Goal: Information Seeking & Learning: Learn about a topic

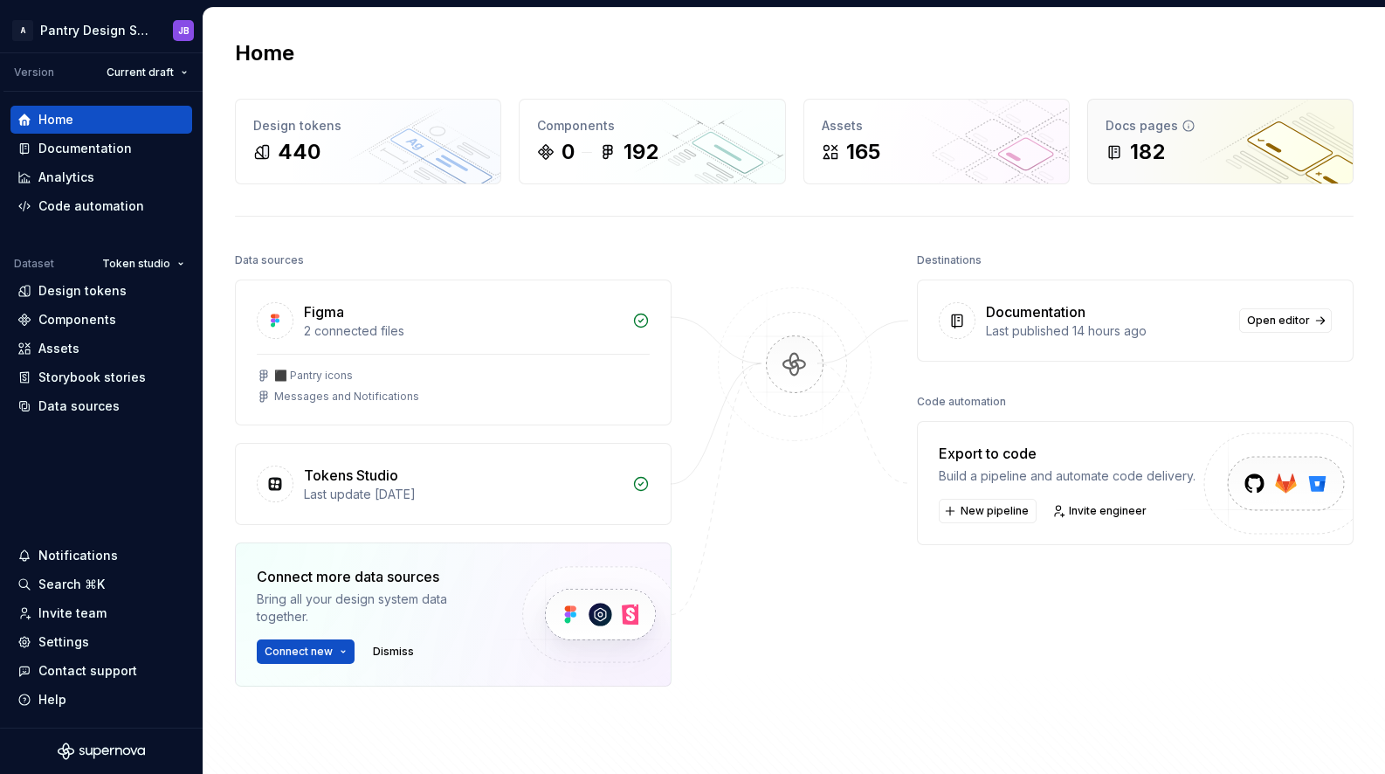
click at [1194, 145] on div "182" at bounding box center [1221, 152] width 230 height 28
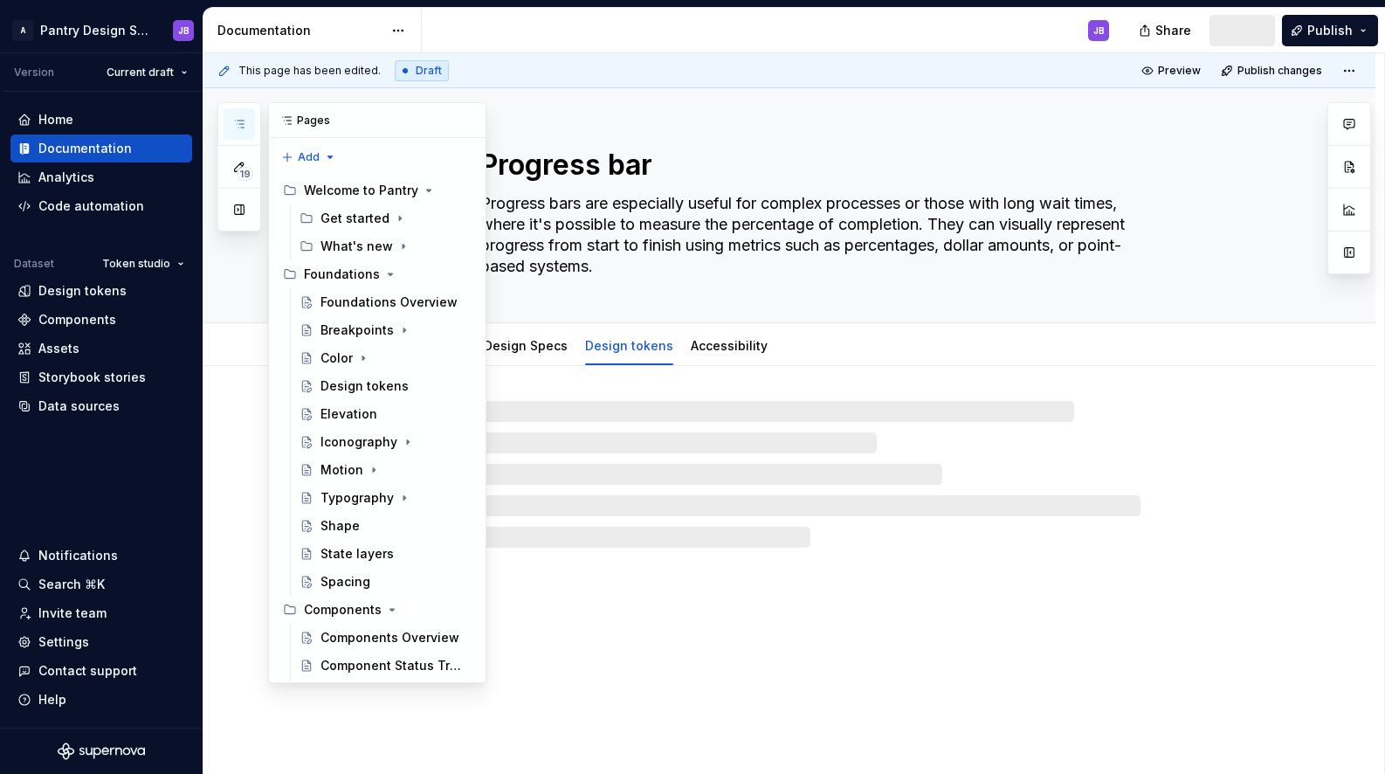
click at [249, 122] on button "button" at bounding box center [239, 123] width 31 height 31
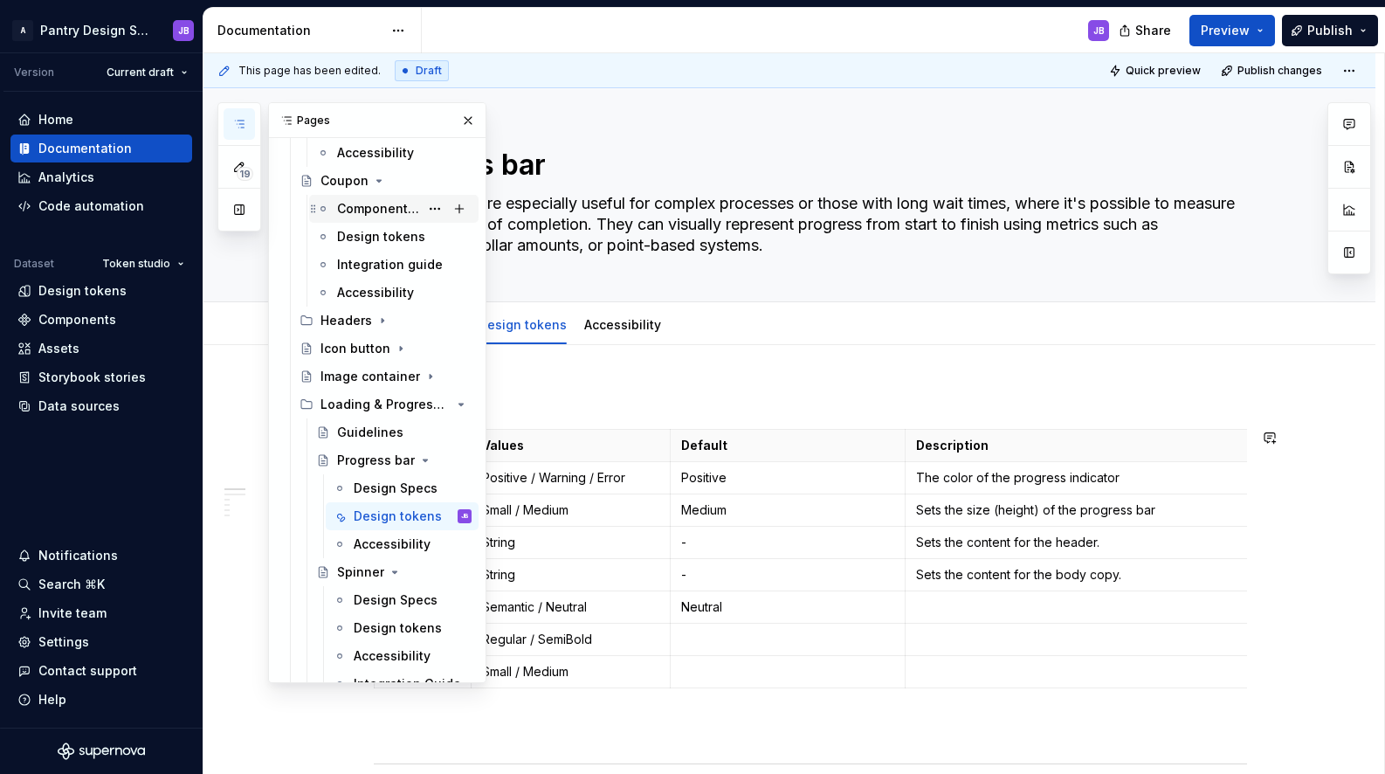
scroll to position [1156, 0]
click at [374, 514] on div "Design tokens" at bounding box center [387, 515] width 66 height 17
click at [458, 121] on button "button" at bounding box center [468, 120] width 24 height 24
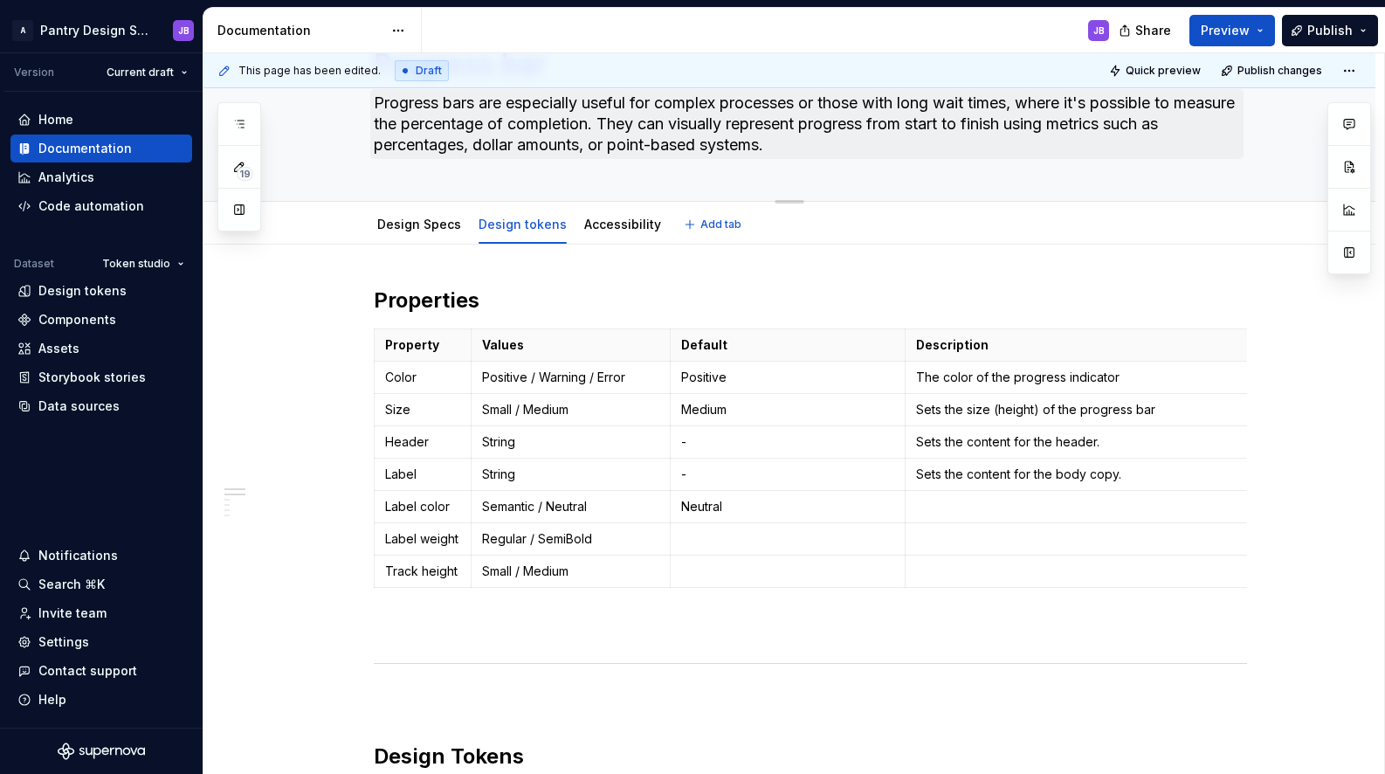
scroll to position [97, 0]
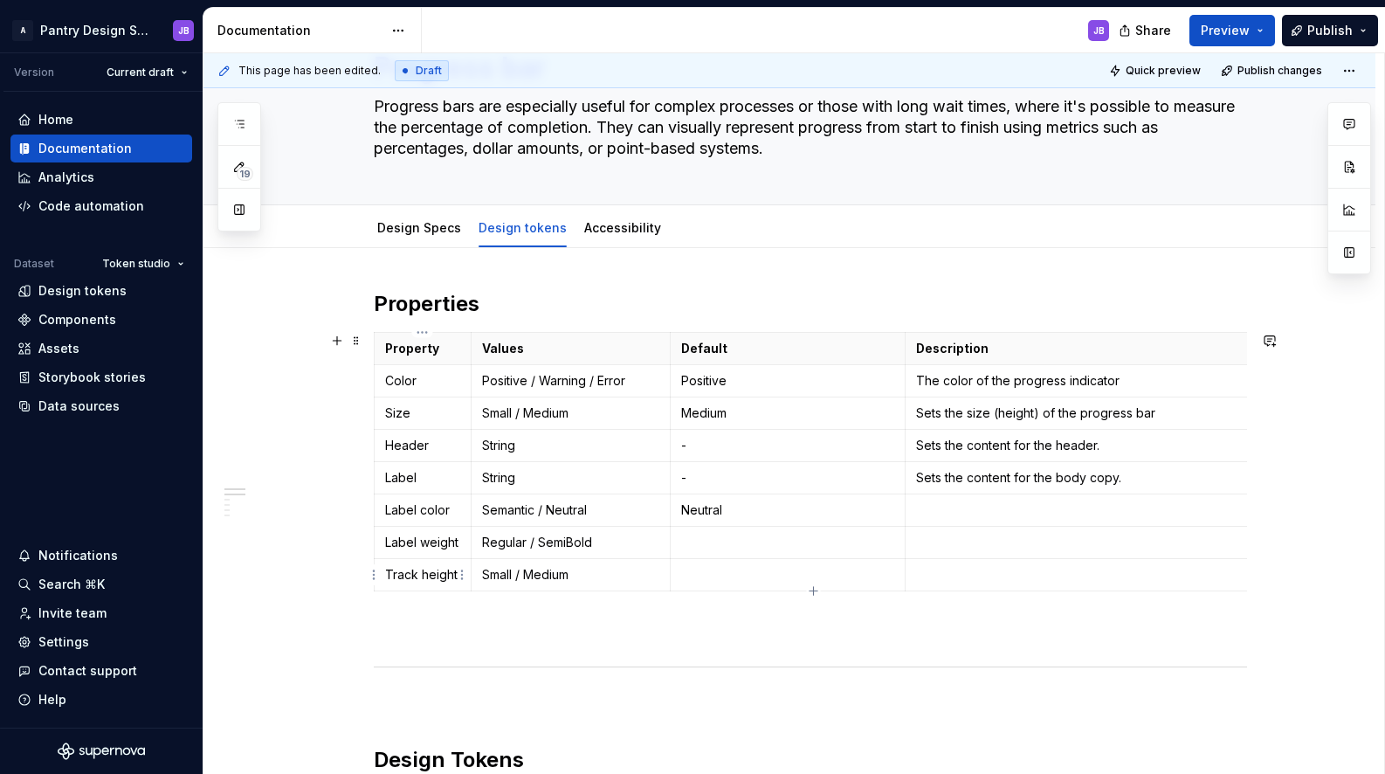
click at [404, 576] on p "Track height" at bounding box center [422, 574] width 75 height 17
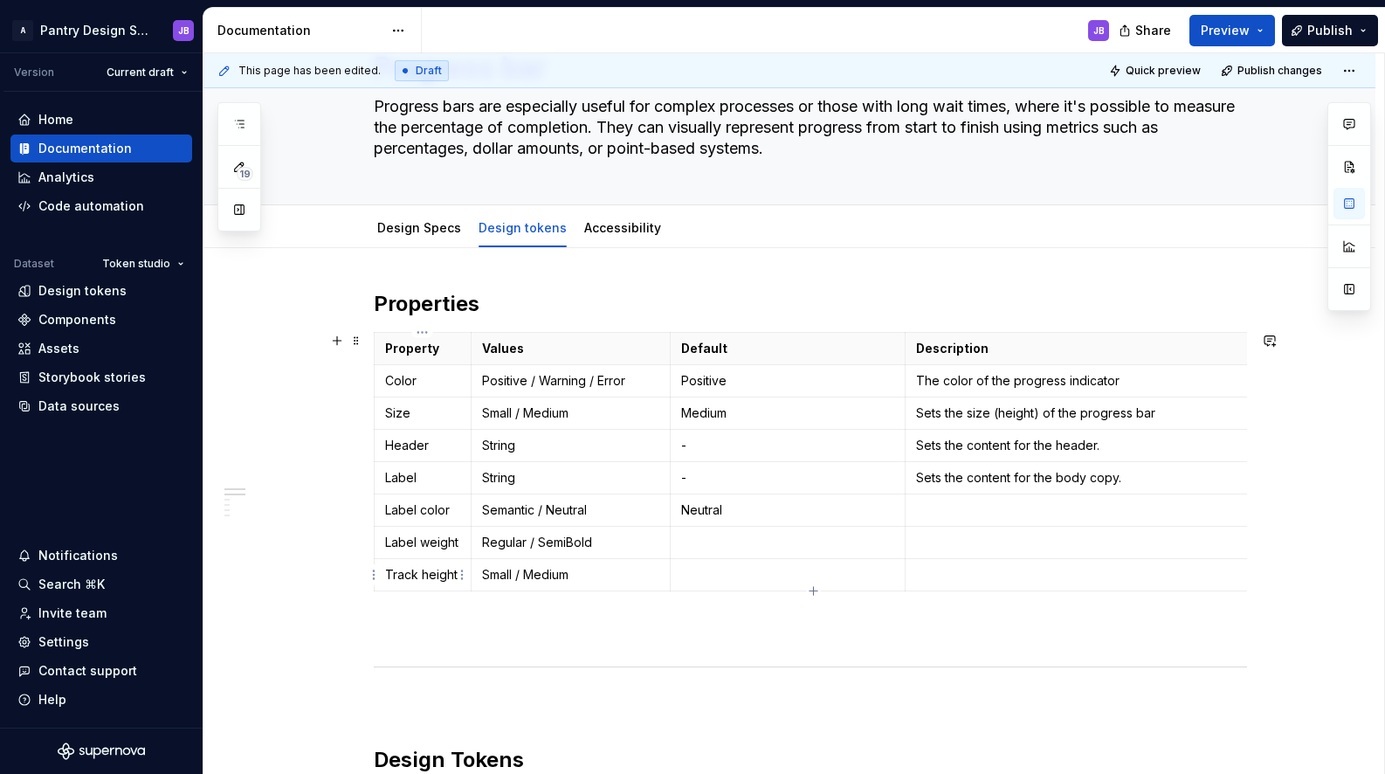
click at [404, 576] on p "Track height" at bounding box center [422, 574] width 75 height 17
click at [421, 566] on p "Track height" at bounding box center [422, 574] width 75 height 17
click at [402, 233] on link "Design Specs" at bounding box center [419, 227] width 84 height 15
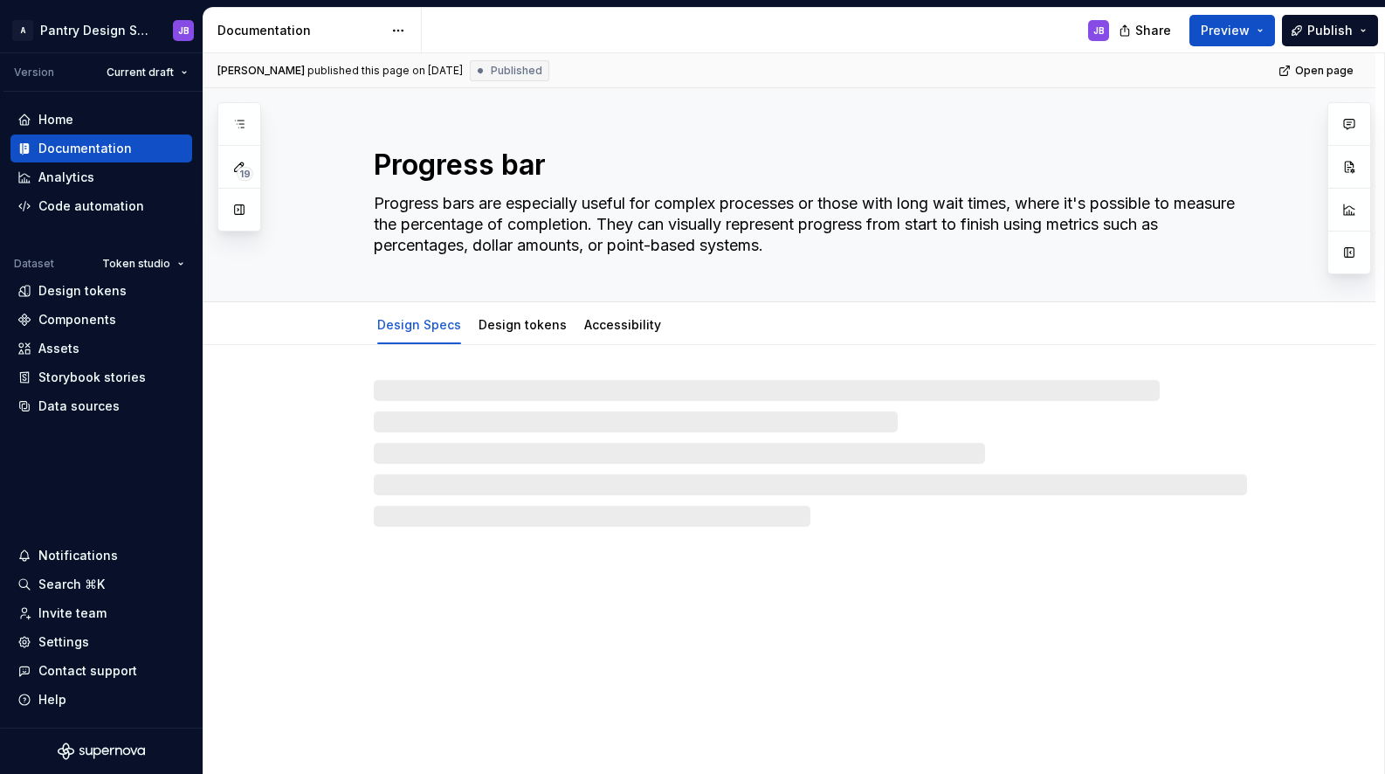
type textarea "*"
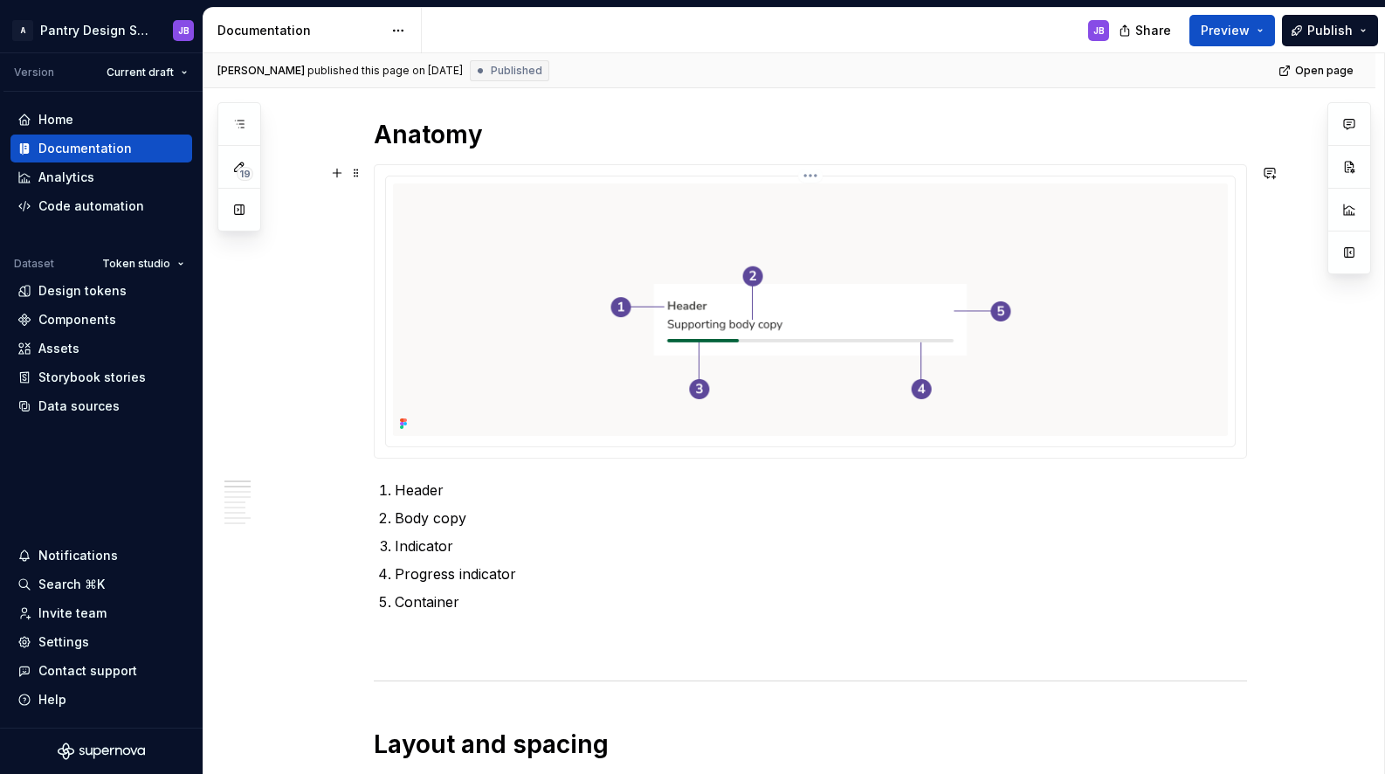
scroll to position [781, 0]
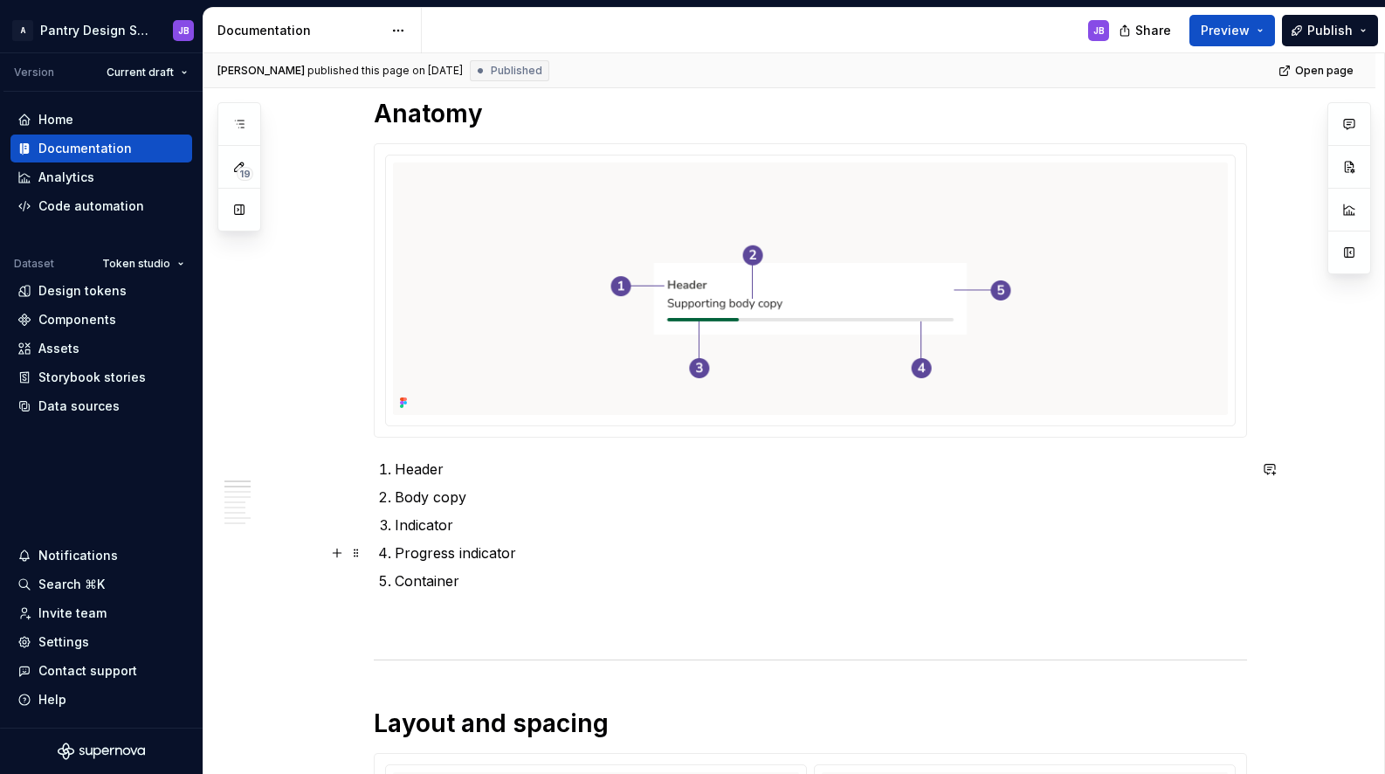
click at [419, 550] on p "Progress indicator" at bounding box center [821, 552] width 852 height 21
click at [425, 558] on p "Progress indicator" at bounding box center [821, 552] width 852 height 21
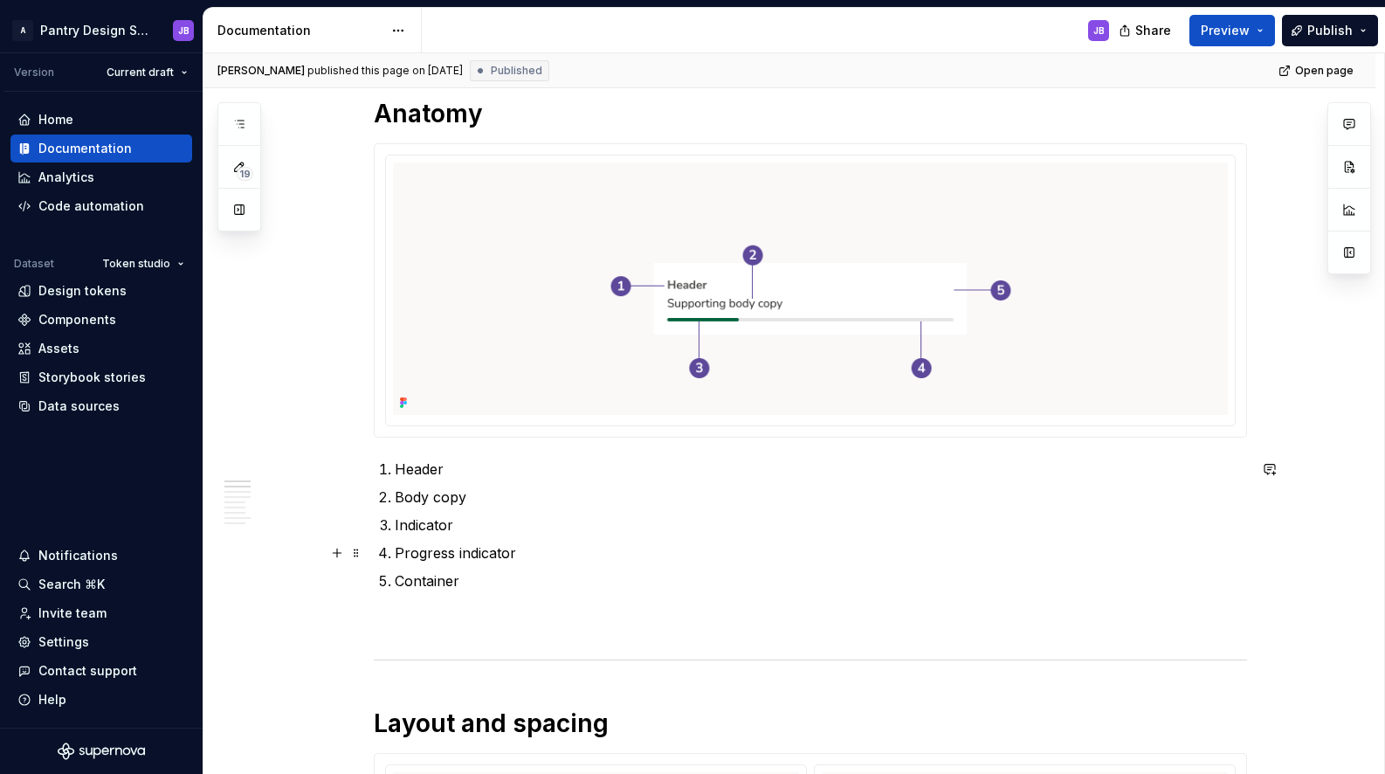
click at [425, 558] on p "Progress indicator" at bounding box center [821, 552] width 852 height 21
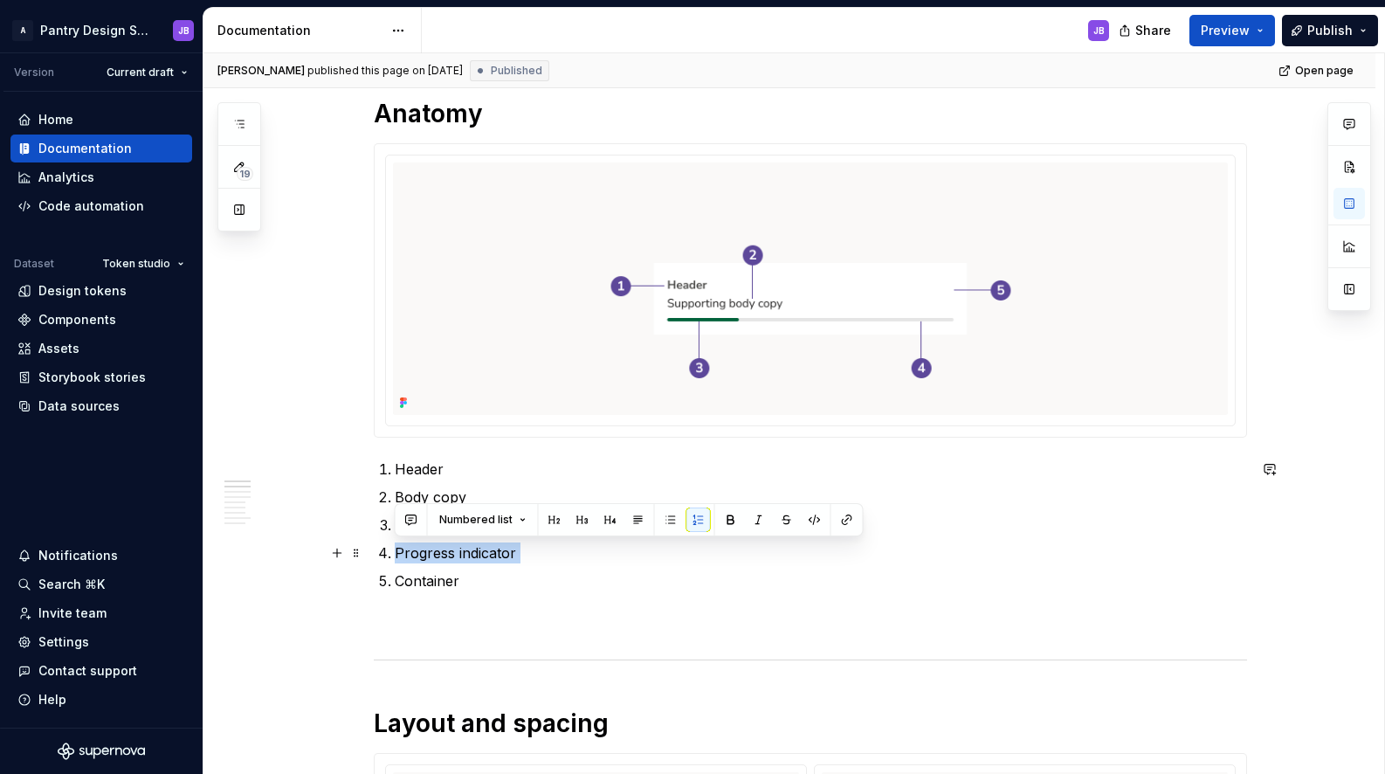
click at [456, 546] on p "Progress indicator" at bounding box center [821, 552] width 852 height 21
drag, startPoint x: 414, startPoint y: 551, endPoint x: 500, endPoint y: 547, distance: 86.6
click at [414, 551] on p "Progress indicator" at bounding box center [821, 552] width 852 height 21
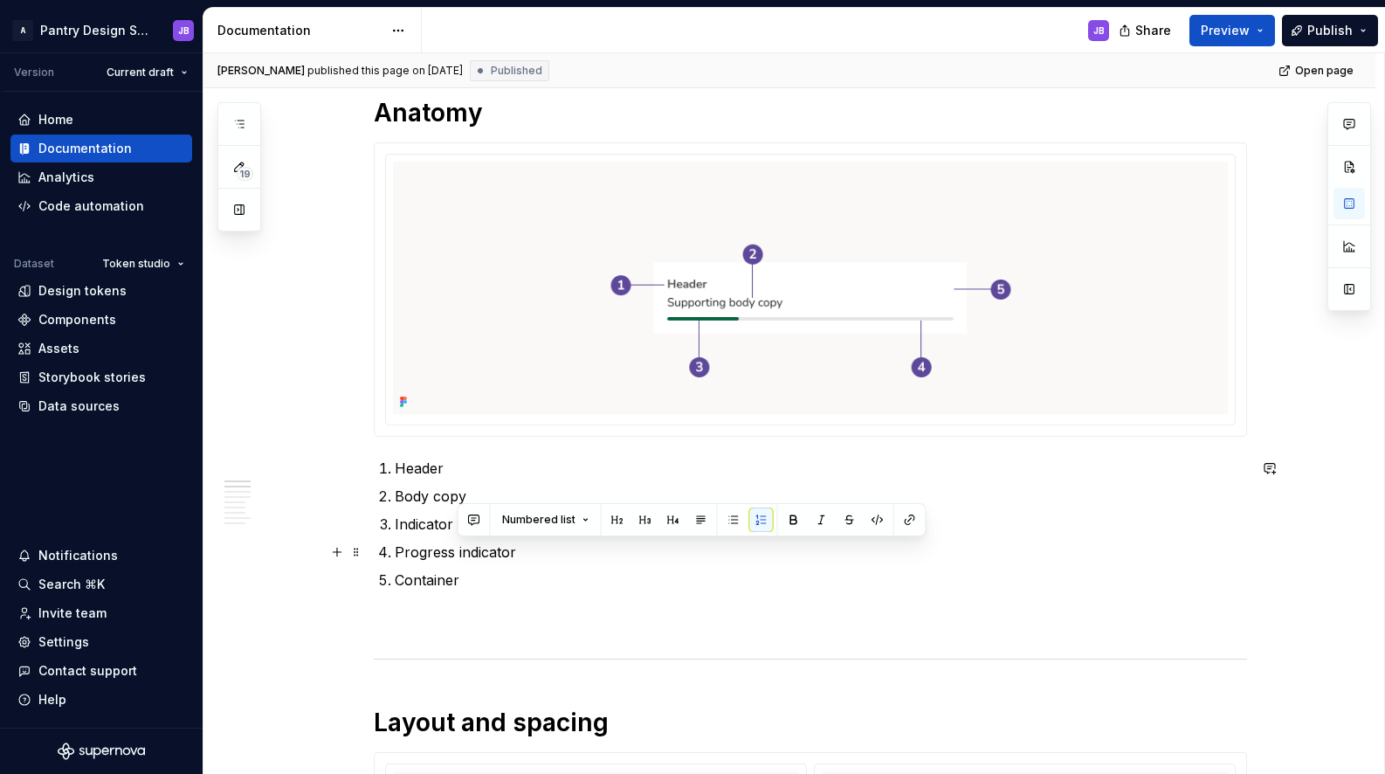
click at [414, 551] on p "Progress indicator" at bounding box center [821, 552] width 852 height 21
click at [402, 553] on p "Progress indicator" at bounding box center [821, 552] width 852 height 21
click at [397, 551] on p "Progress indicator" at bounding box center [821, 552] width 852 height 21
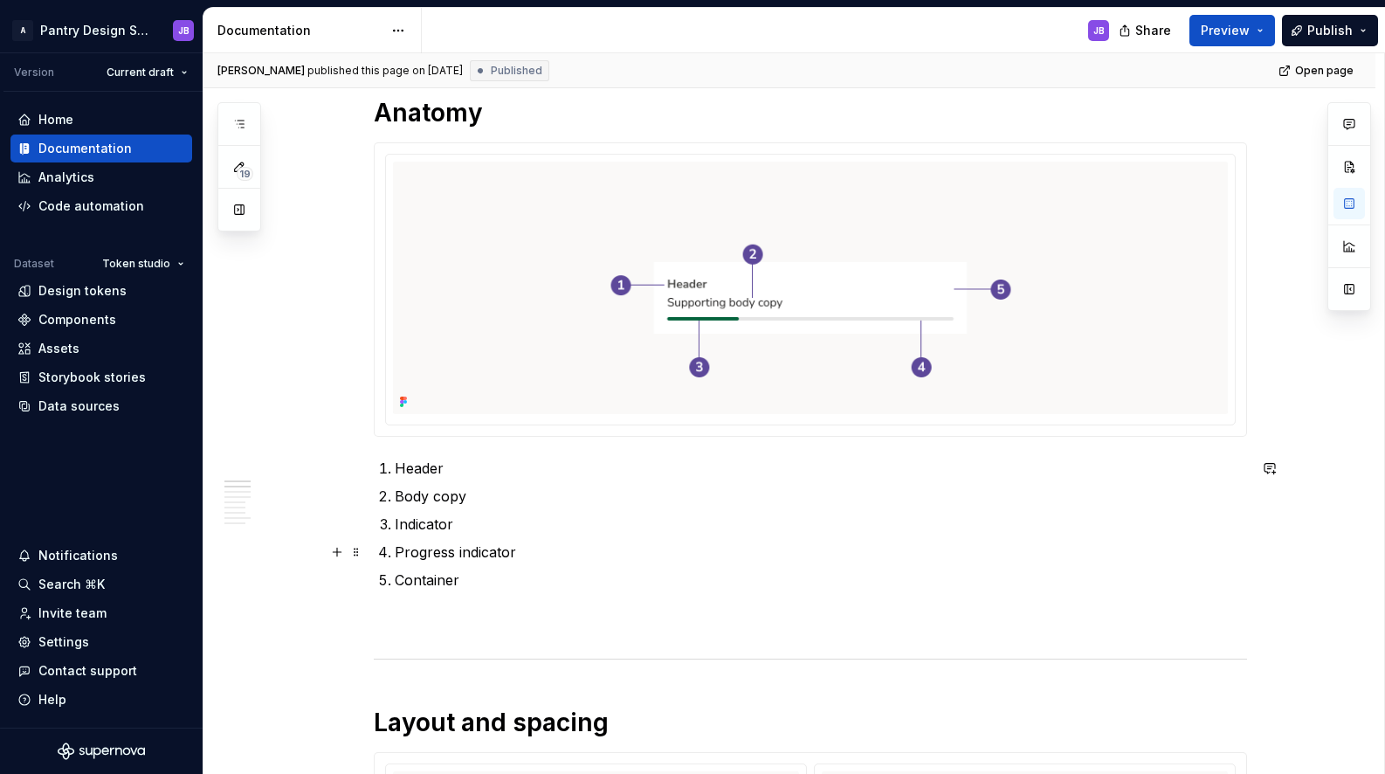
click at [485, 555] on p "Progress indicator" at bounding box center [821, 552] width 852 height 21
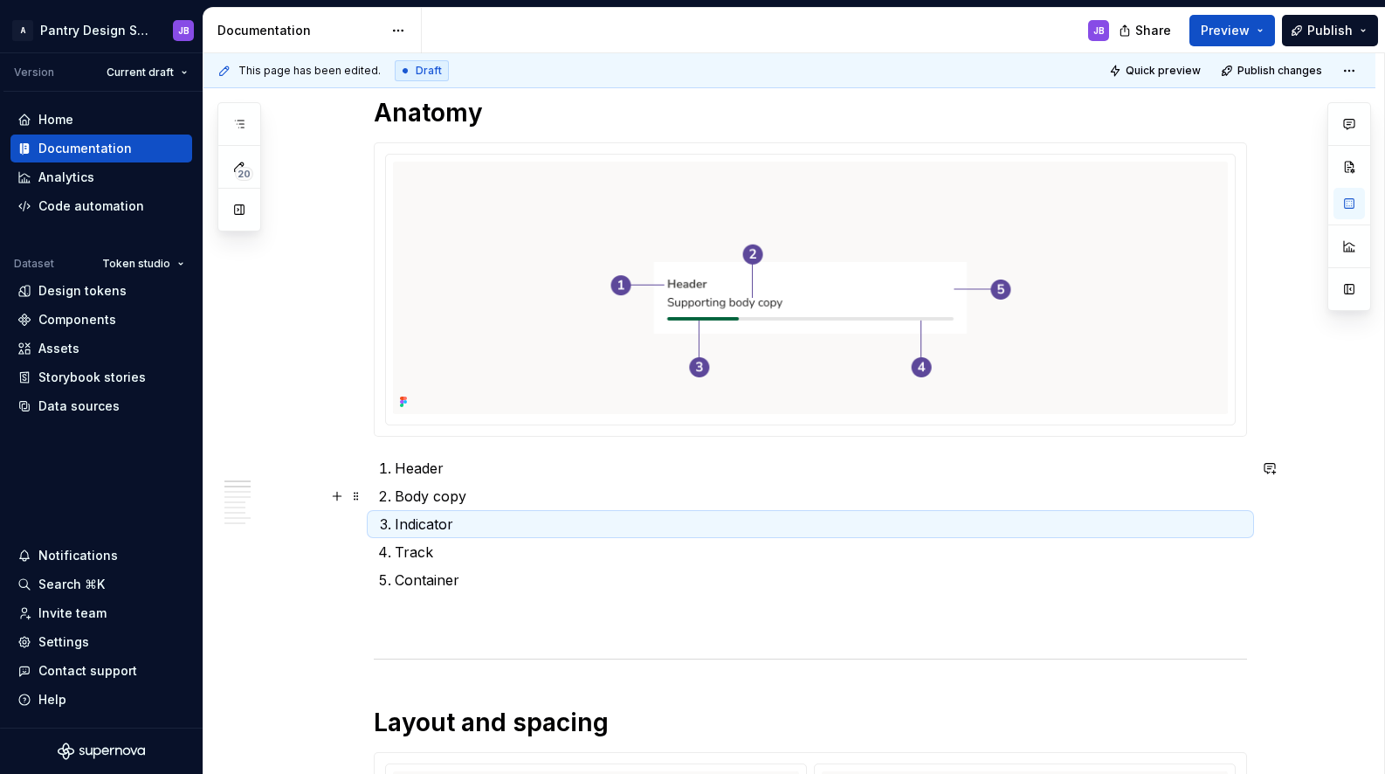
click at [410, 500] on p "Body copy" at bounding box center [821, 496] width 852 height 21
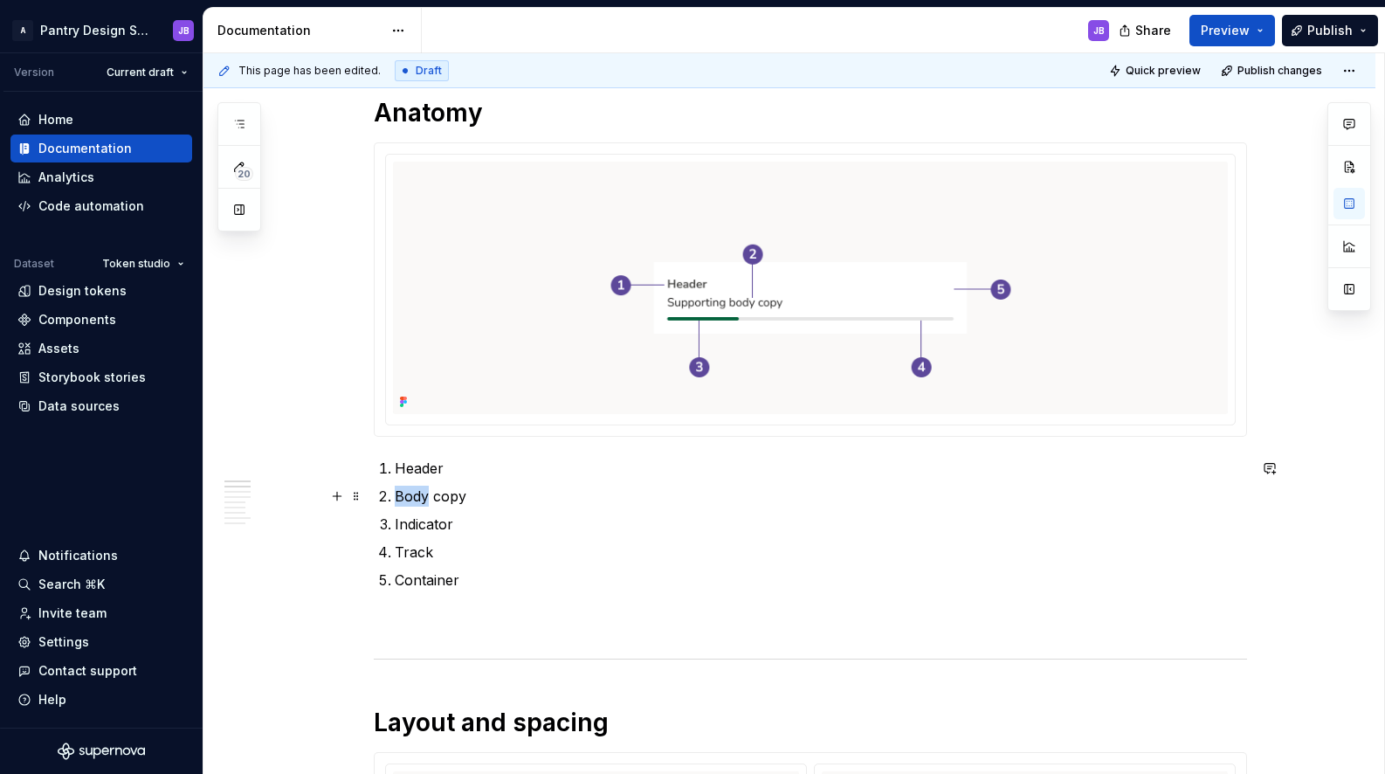
click at [410, 500] on p "Body copy" at bounding box center [821, 496] width 852 height 21
click at [420, 473] on p "Header" at bounding box center [821, 468] width 852 height 21
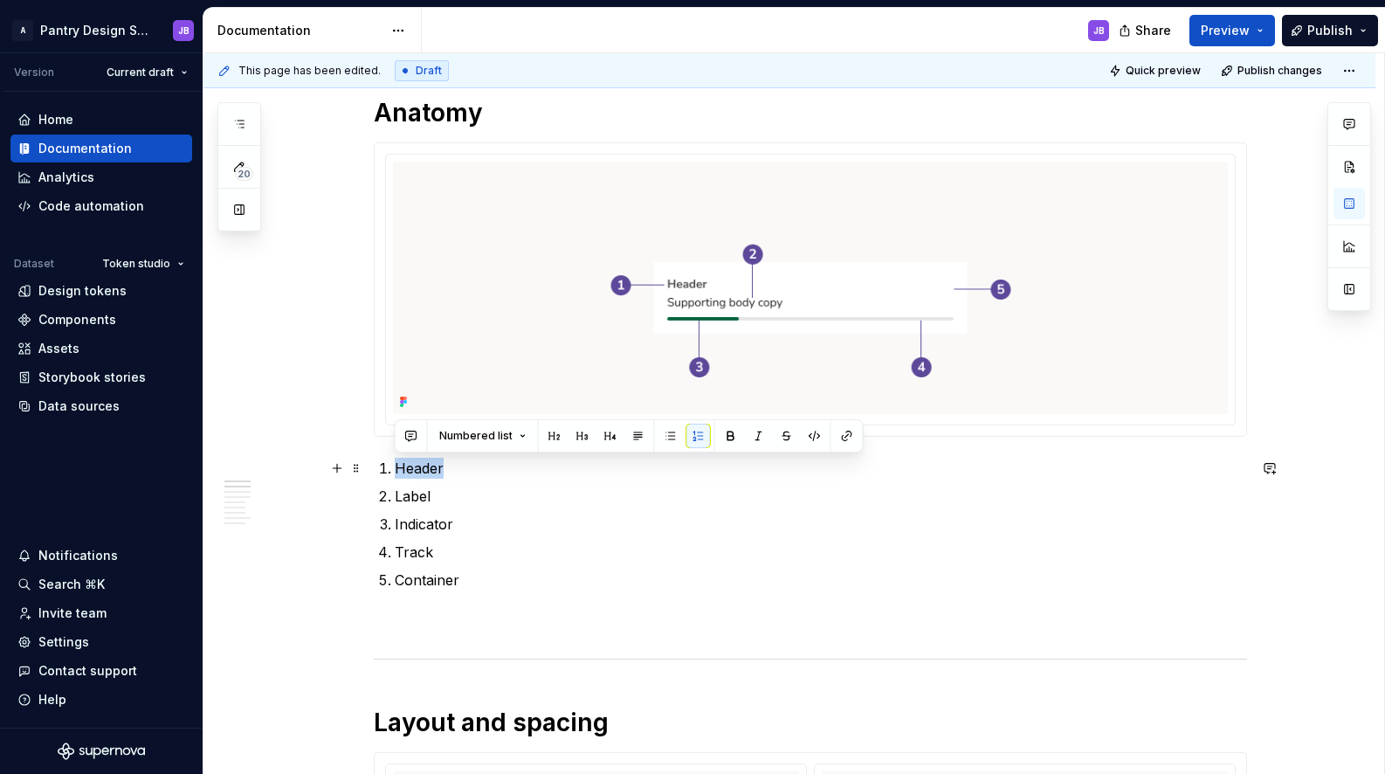
click at [420, 473] on p "Header" at bounding box center [821, 468] width 852 height 21
click at [440, 473] on p "Header" at bounding box center [821, 468] width 852 height 21
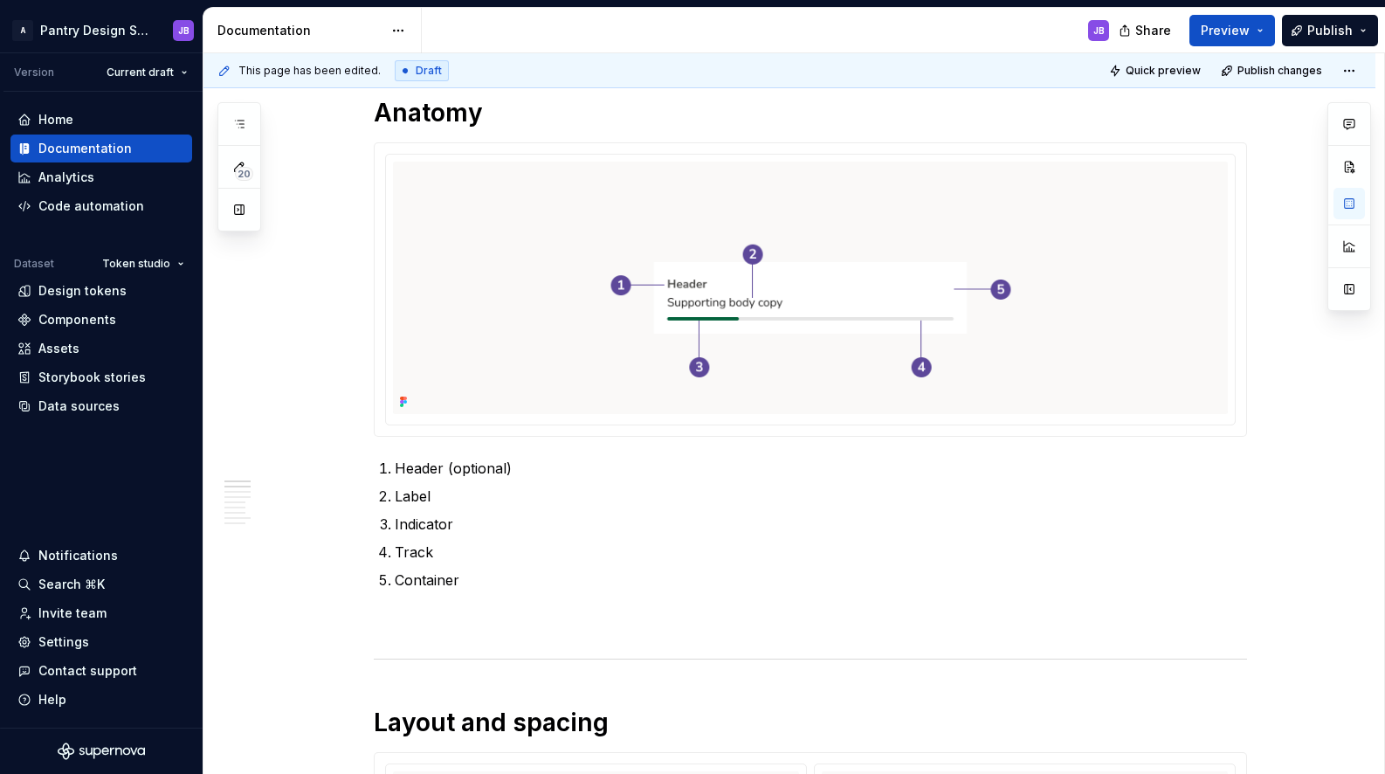
click at [417, 469] on p "Header (optional)" at bounding box center [821, 468] width 852 height 21
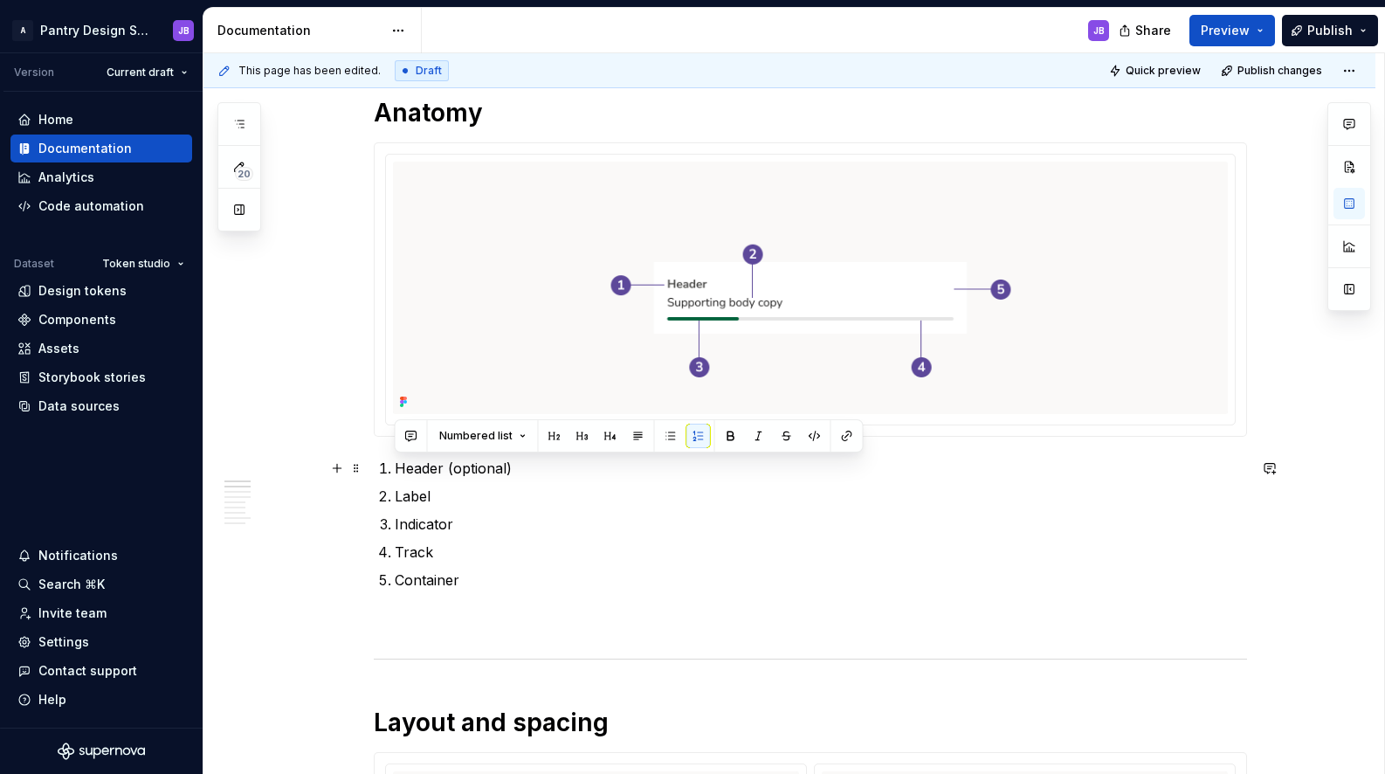
click at [505, 472] on p "Header (optional)" at bounding box center [821, 468] width 852 height 21
drag, startPoint x: 396, startPoint y: 467, endPoint x: 513, endPoint y: 462, distance: 117.2
click at [515, 465] on p "Header (optional)" at bounding box center [821, 468] width 852 height 21
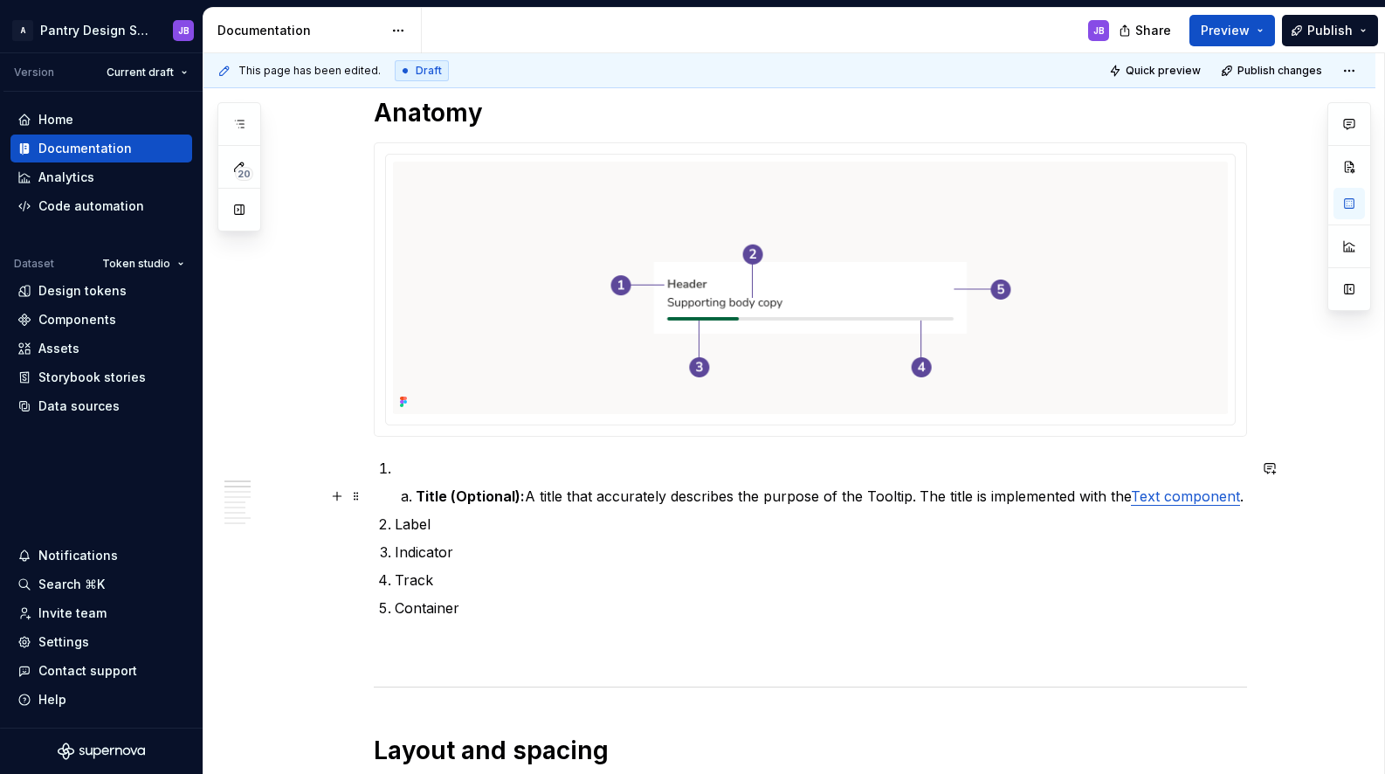
click at [416, 496] on li "Title (Optional): A title that accurately describes the purpose of the Tooltip.…" at bounding box center [831, 496] width 831 height 21
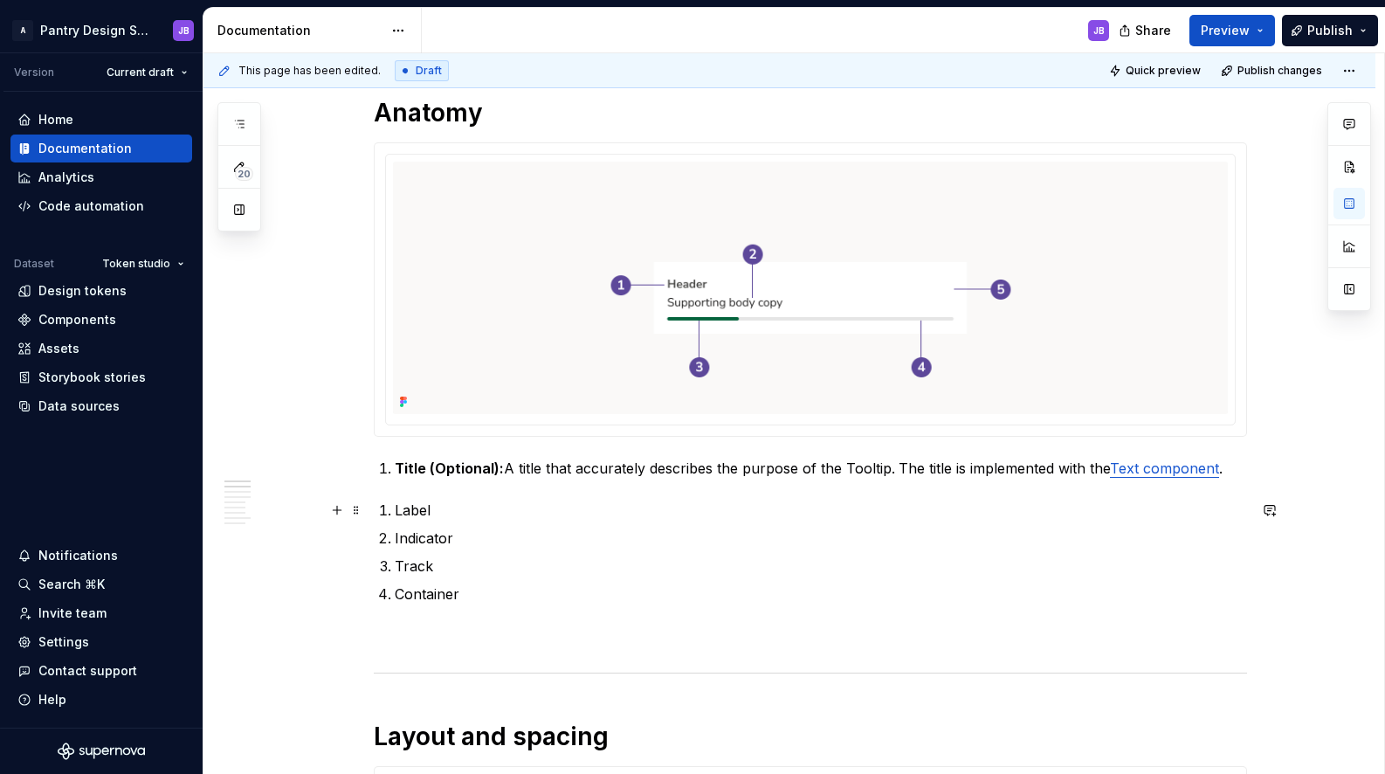
click at [395, 507] on li "Label" at bounding box center [821, 510] width 852 height 21
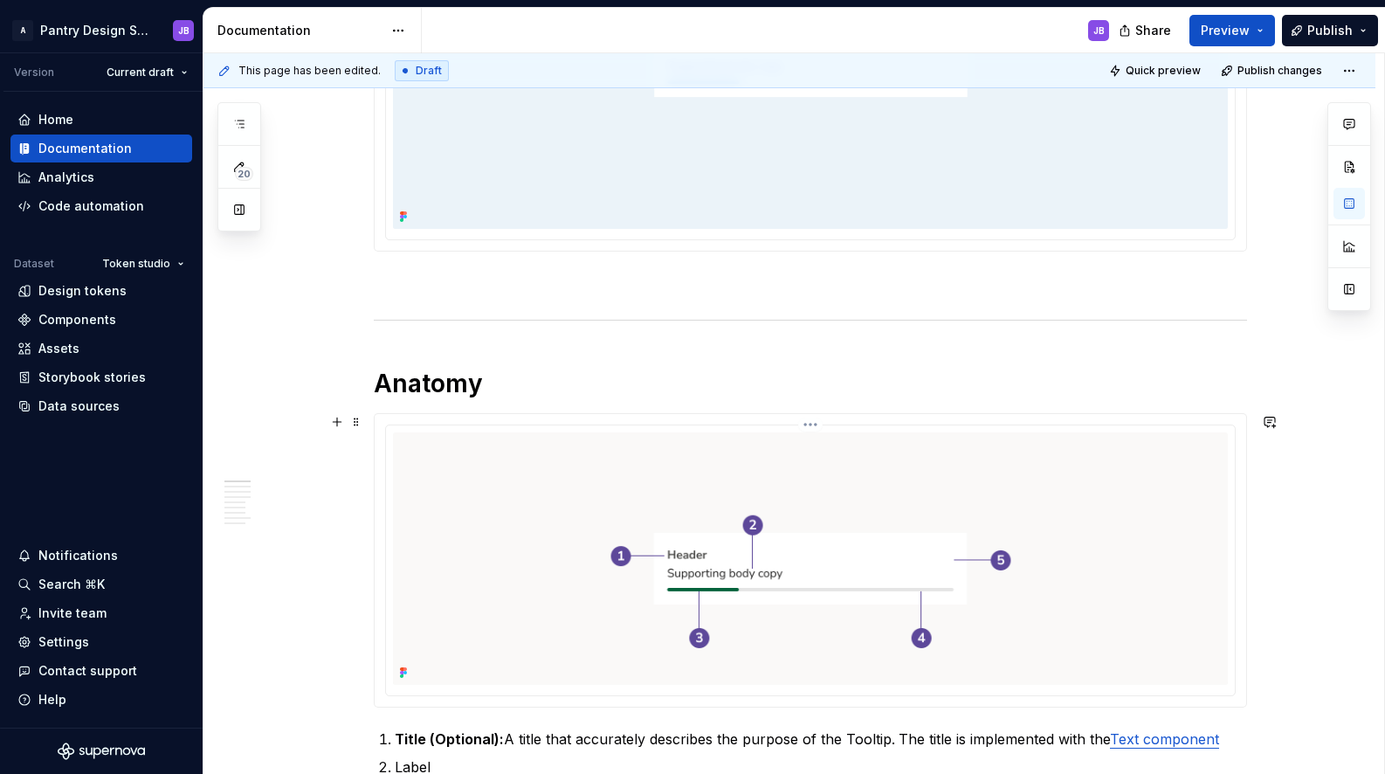
scroll to position [559, 0]
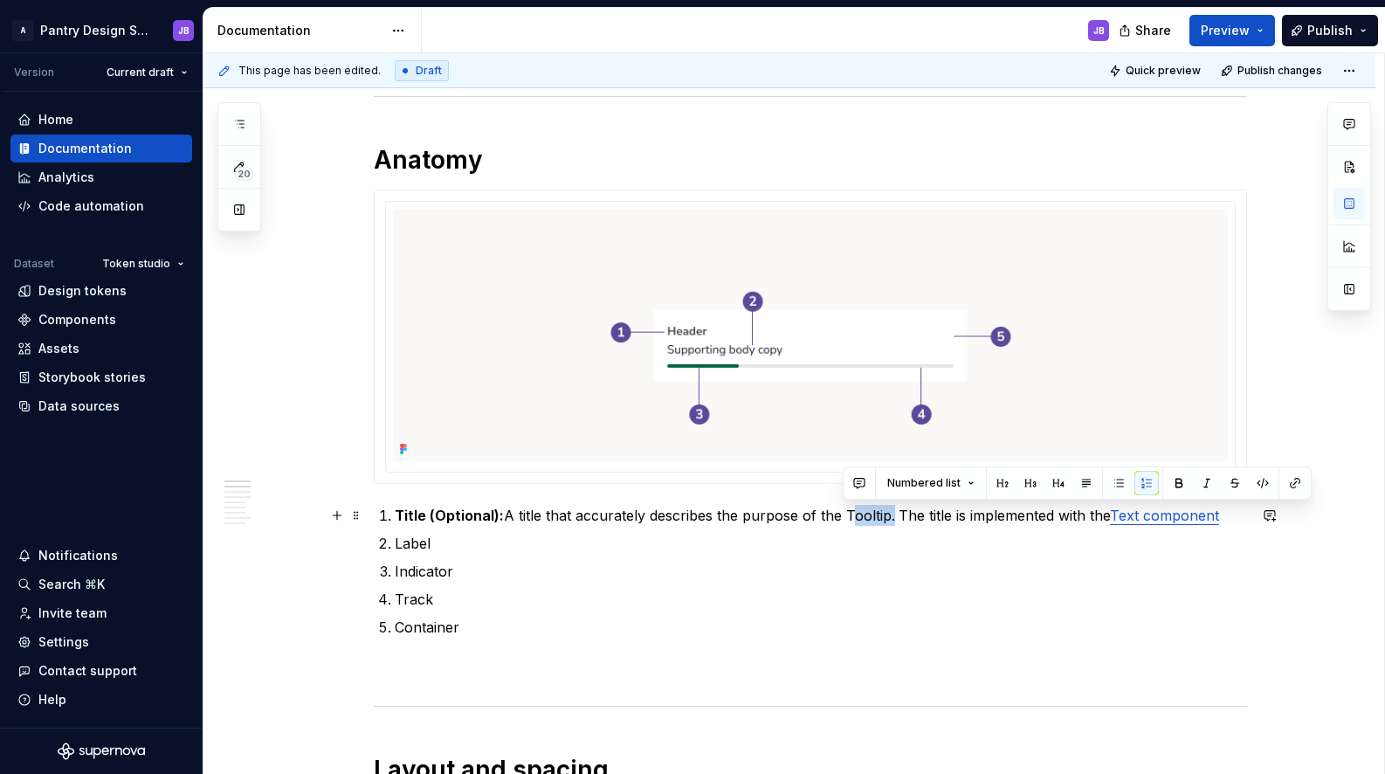
drag, startPoint x: 842, startPoint y: 518, endPoint x: 895, endPoint y: 534, distance: 55.5
click at [887, 520] on p "Title (Optional): A title that accurately describes the purpose of the Tooltip.…" at bounding box center [821, 515] width 852 height 21
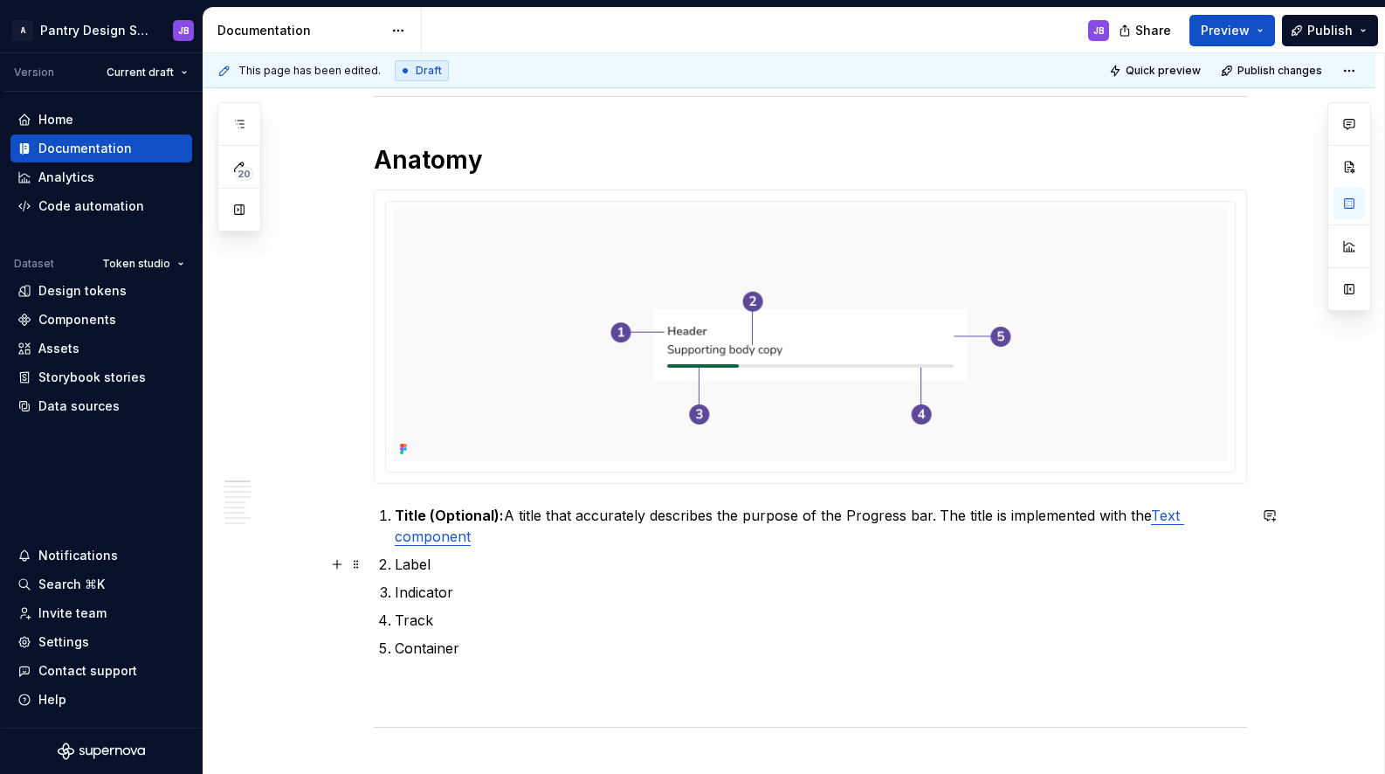
click at [463, 558] on p "Label" at bounding box center [821, 564] width 852 height 21
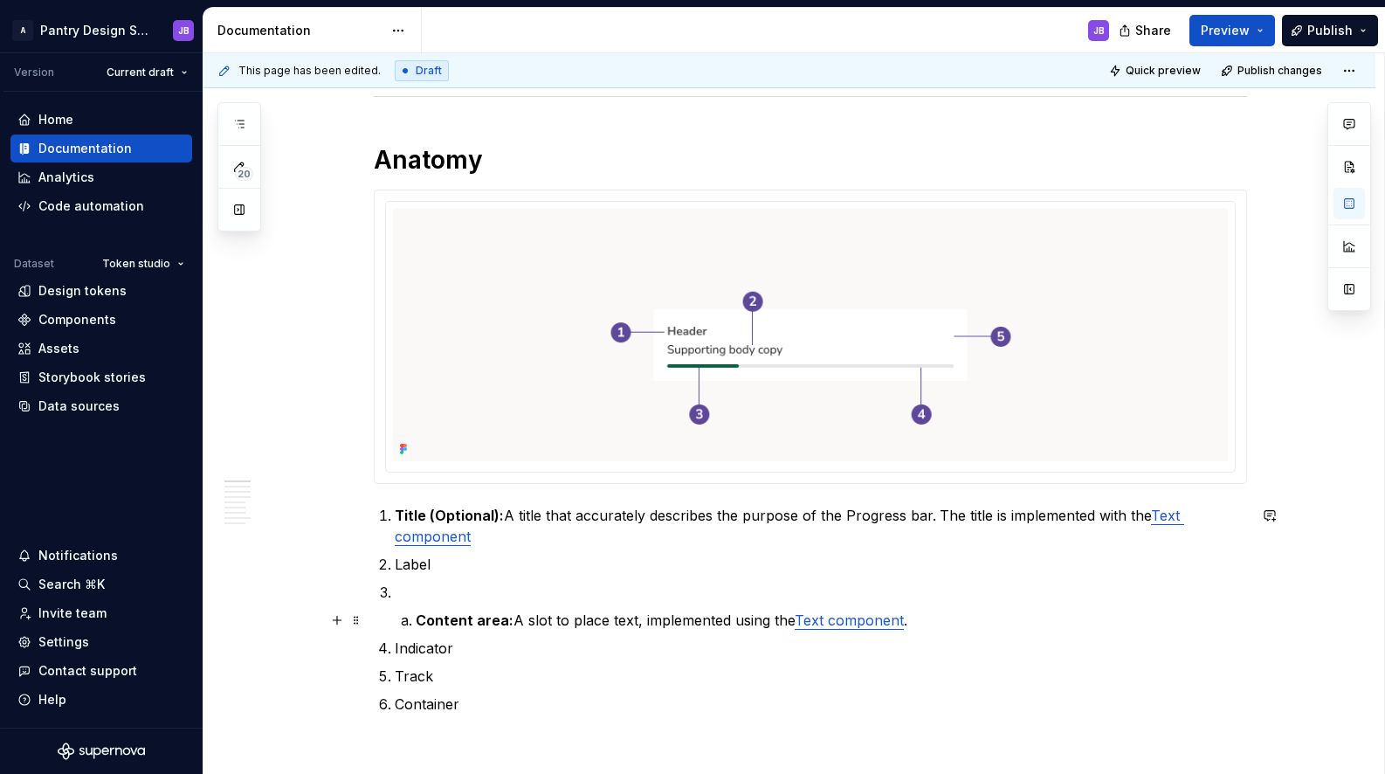
click at [416, 618] on li "Content area: A slot to place text, implemented using the Text component ." at bounding box center [831, 620] width 831 height 21
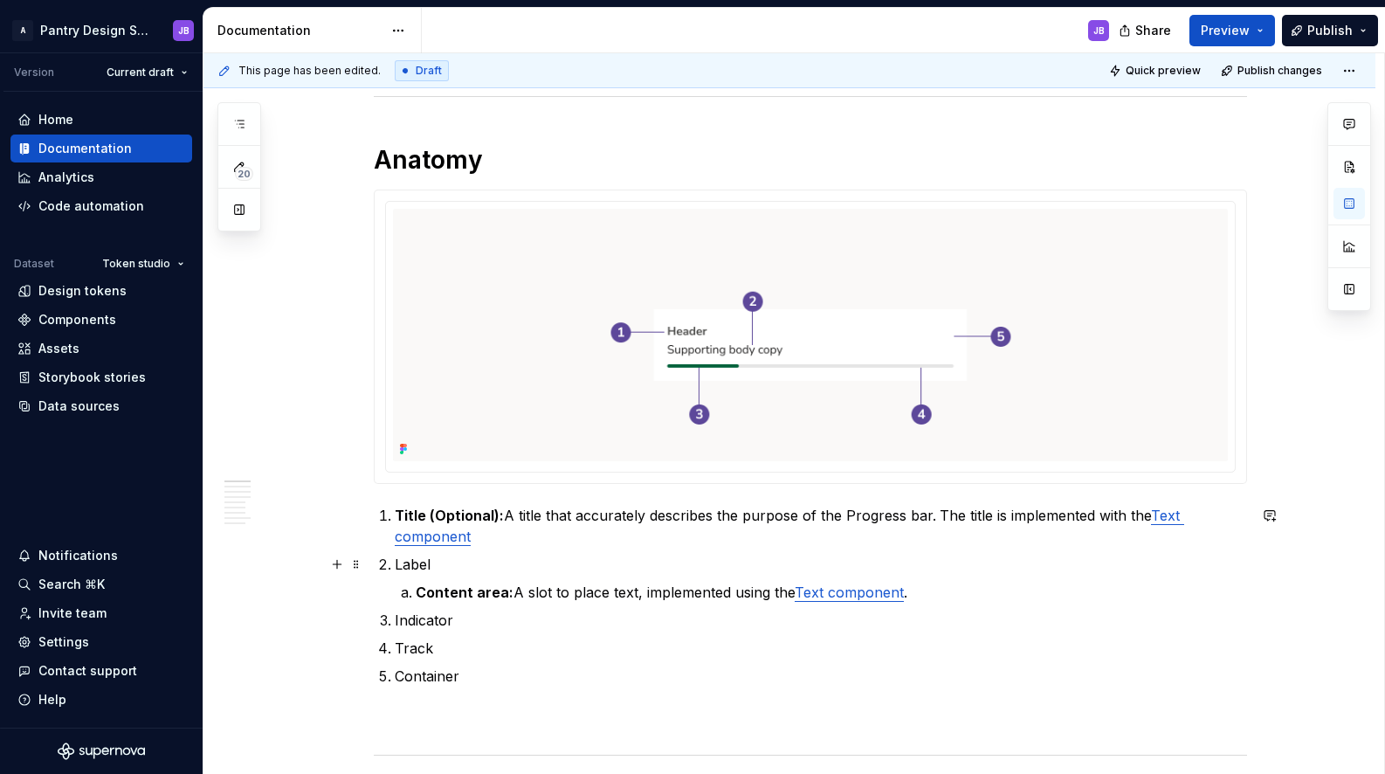
click at [405, 568] on p "Label" at bounding box center [821, 564] width 852 height 21
click at [407, 567] on p "Label" at bounding box center [821, 564] width 852 height 21
click at [412, 570] on p "Label" at bounding box center [821, 564] width 852 height 21
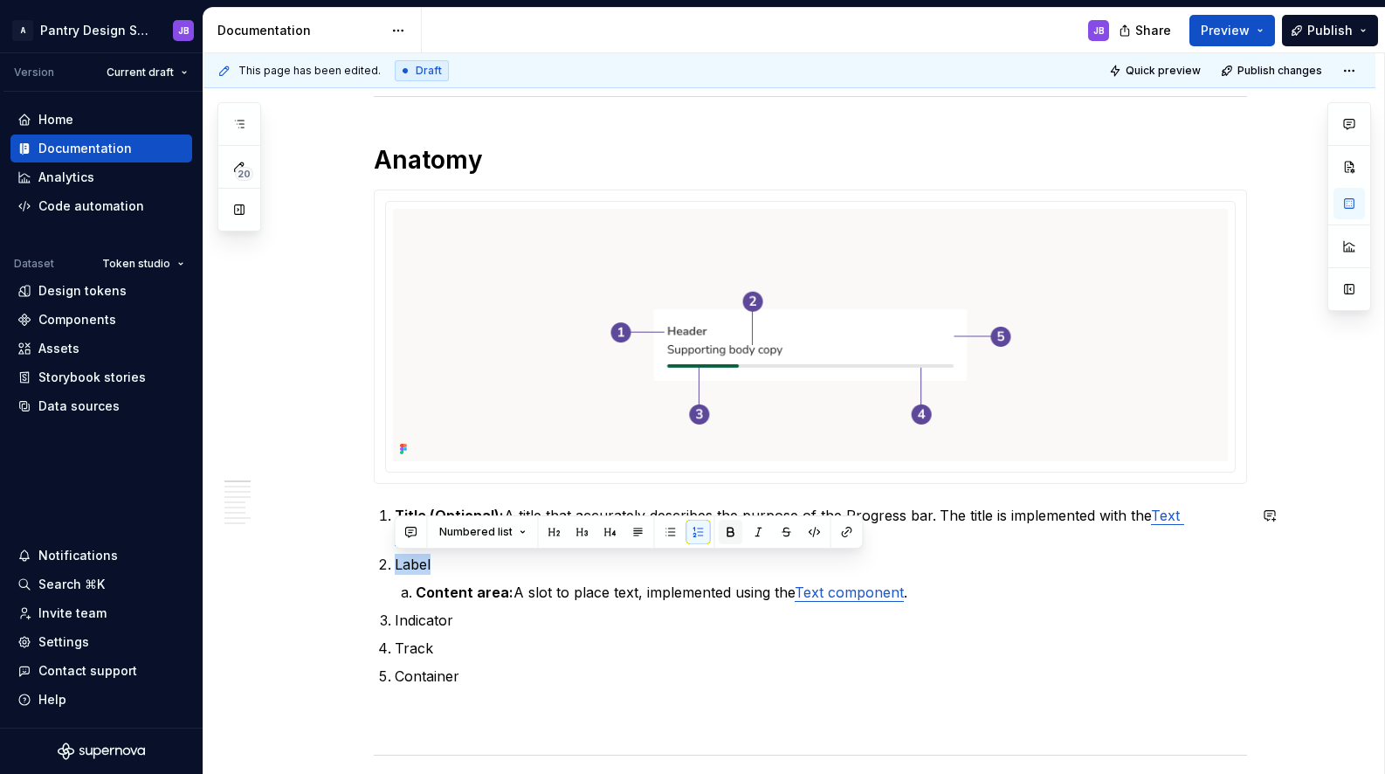
click at [728, 530] on button "button" at bounding box center [731, 532] width 24 height 24
click at [456, 570] on p "Label" at bounding box center [821, 564] width 852 height 21
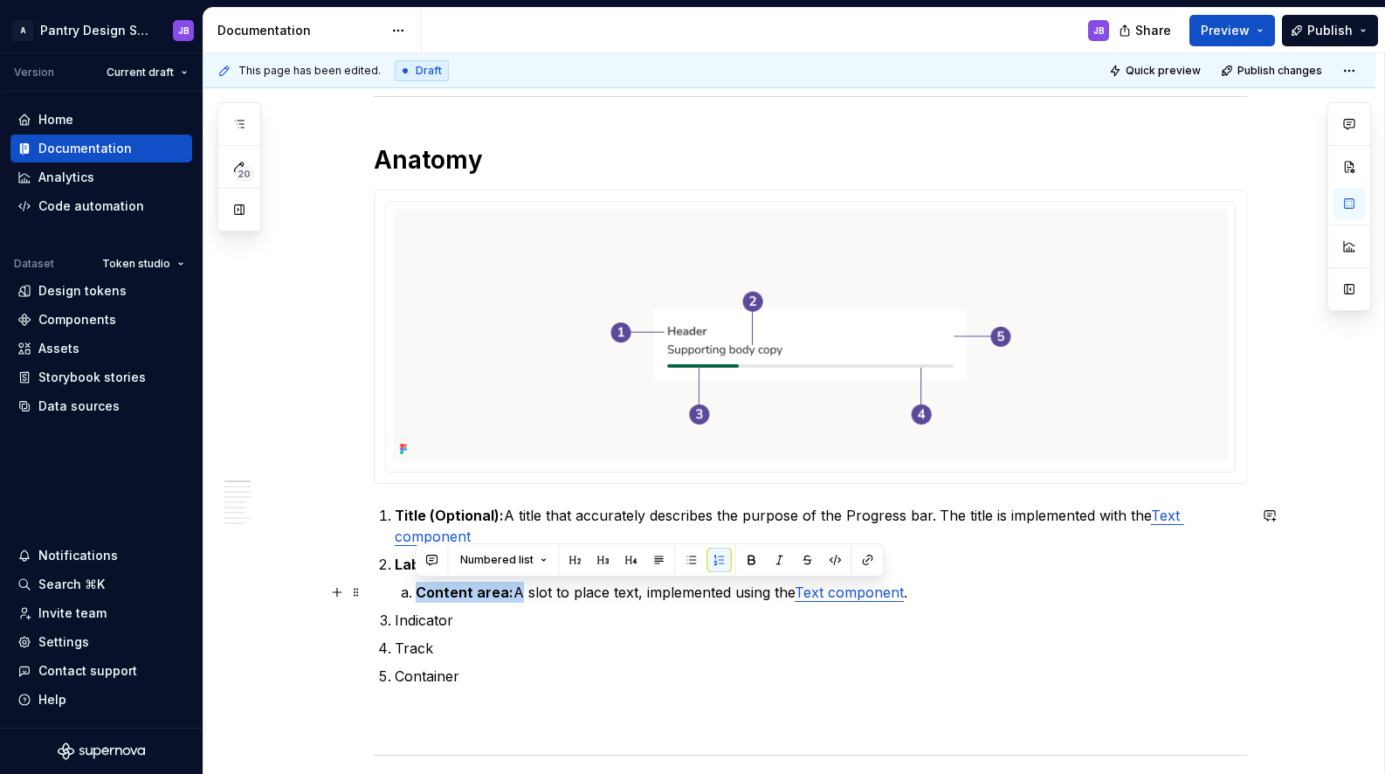
drag, startPoint x: 510, startPoint y: 592, endPoint x: 389, endPoint y: 593, distance: 121.4
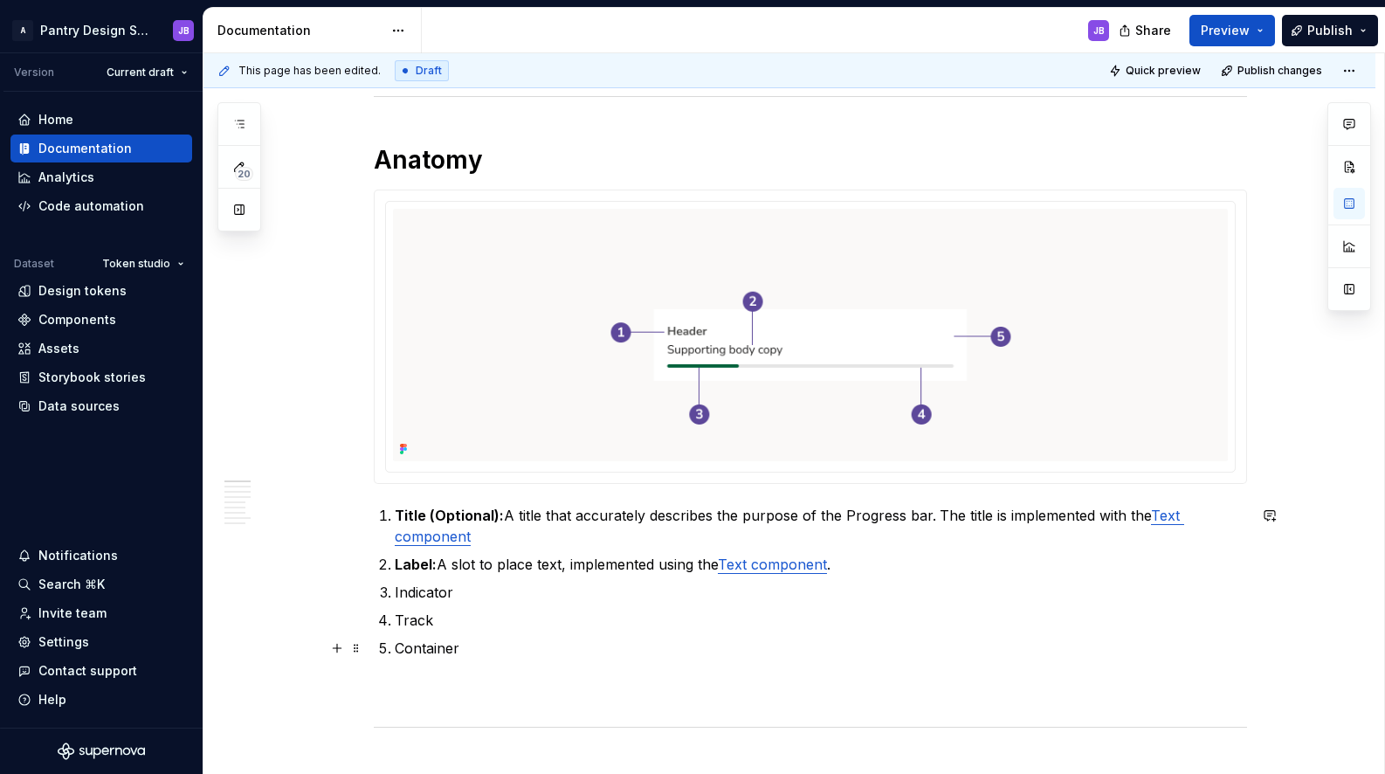
click at [409, 653] on p "Container" at bounding box center [821, 648] width 852 height 21
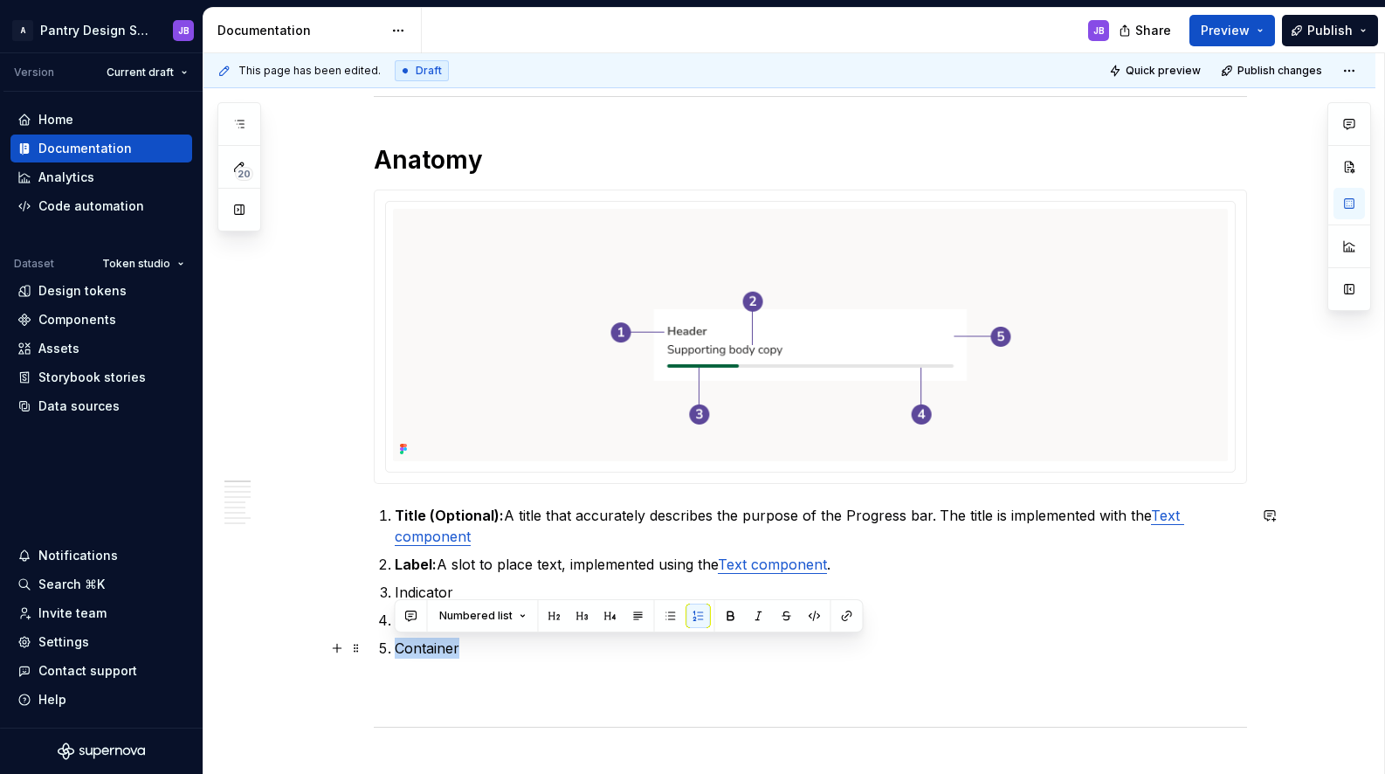
click at [409, 653] on p "Container" at bounding box center [821, 648] width 852 height 21
click at [354, 647] on span at bounding box center [356, 648] width 14 height 24
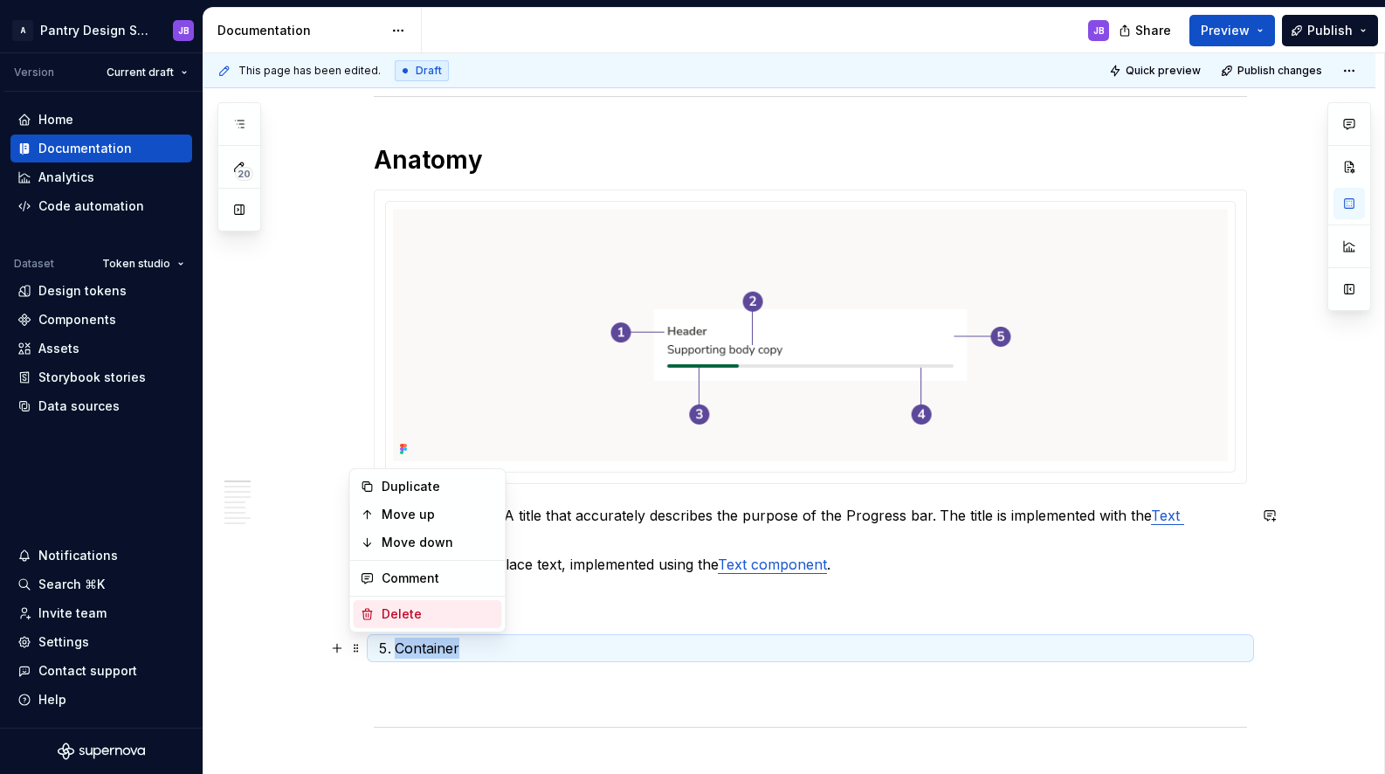
click at [392, 611] on div "Delete" at bounding box center [439, 613] width 114 height 17
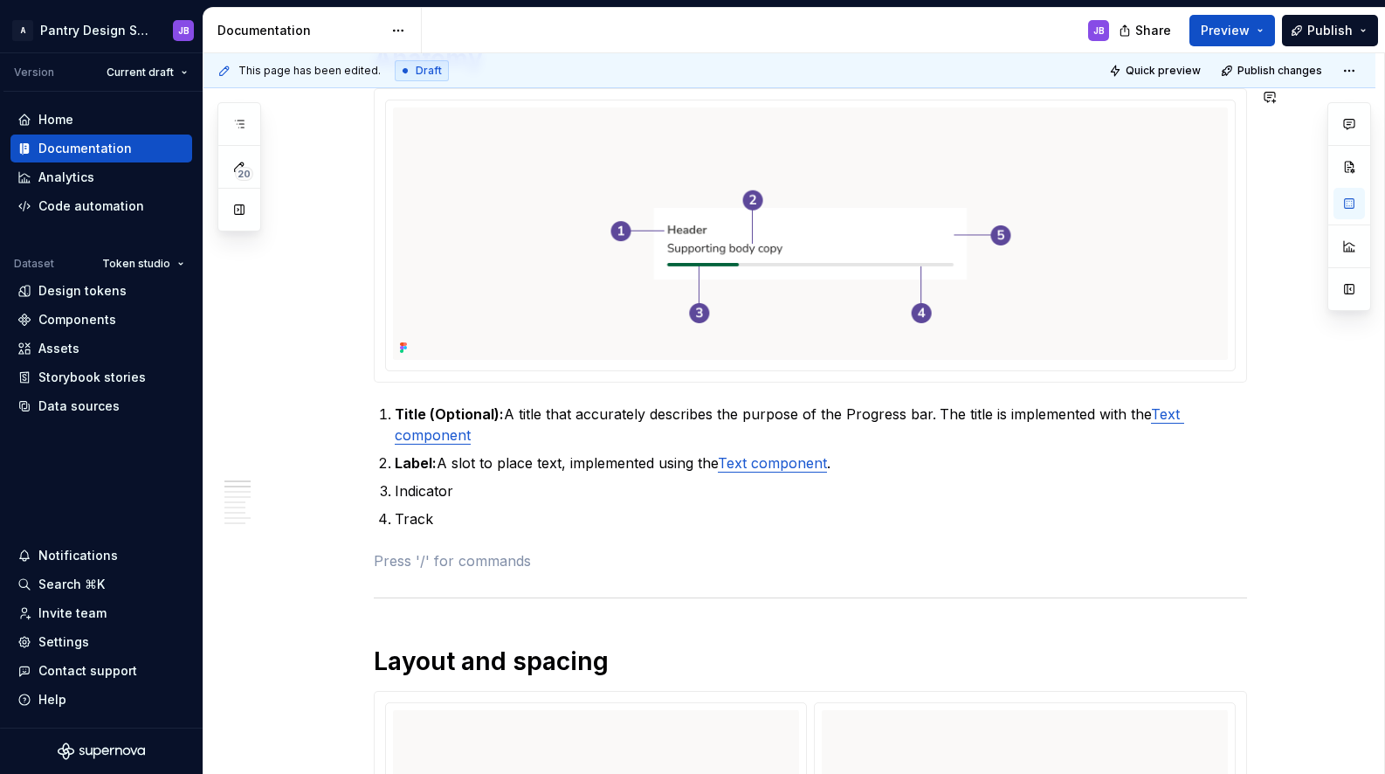
scroll to position [845, 0]
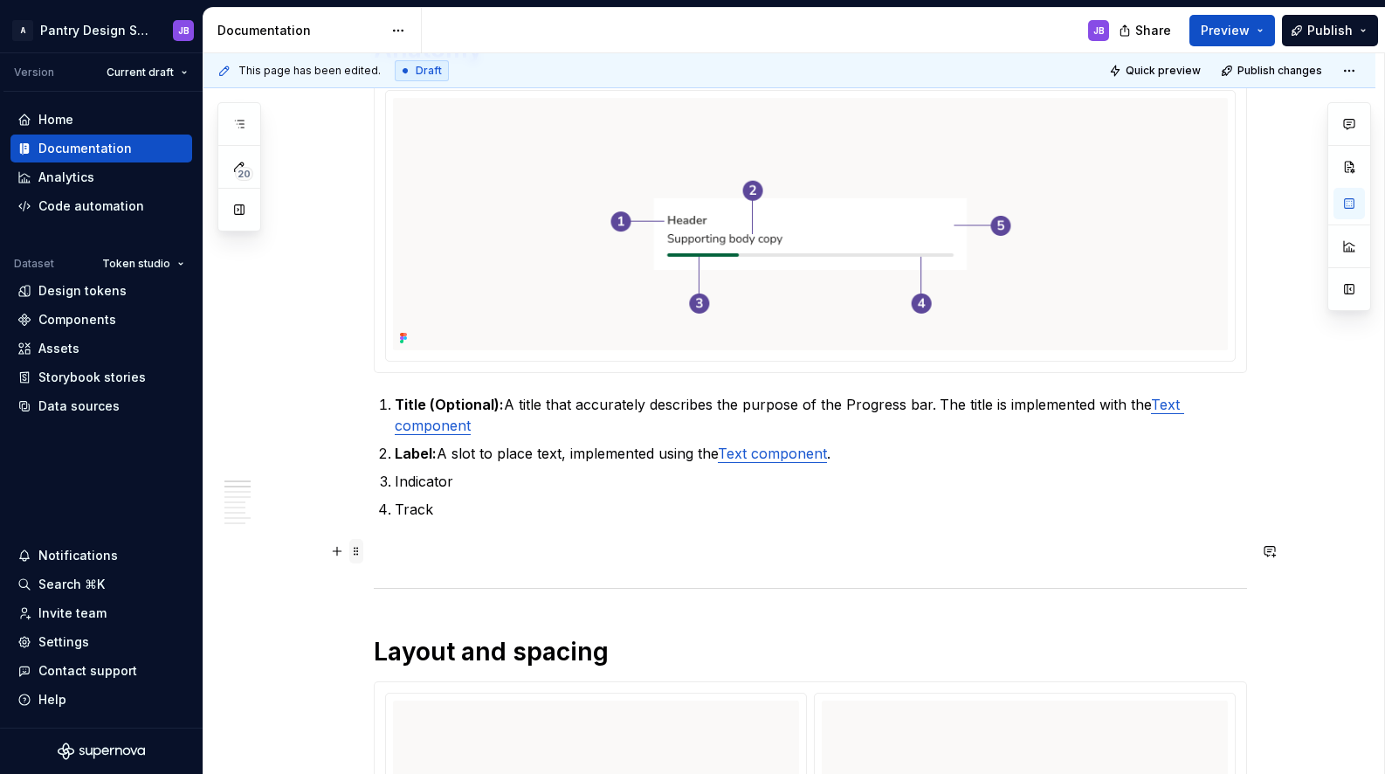
click at [358, 552] on span at bounding box center [356, 551] width 14 height 24
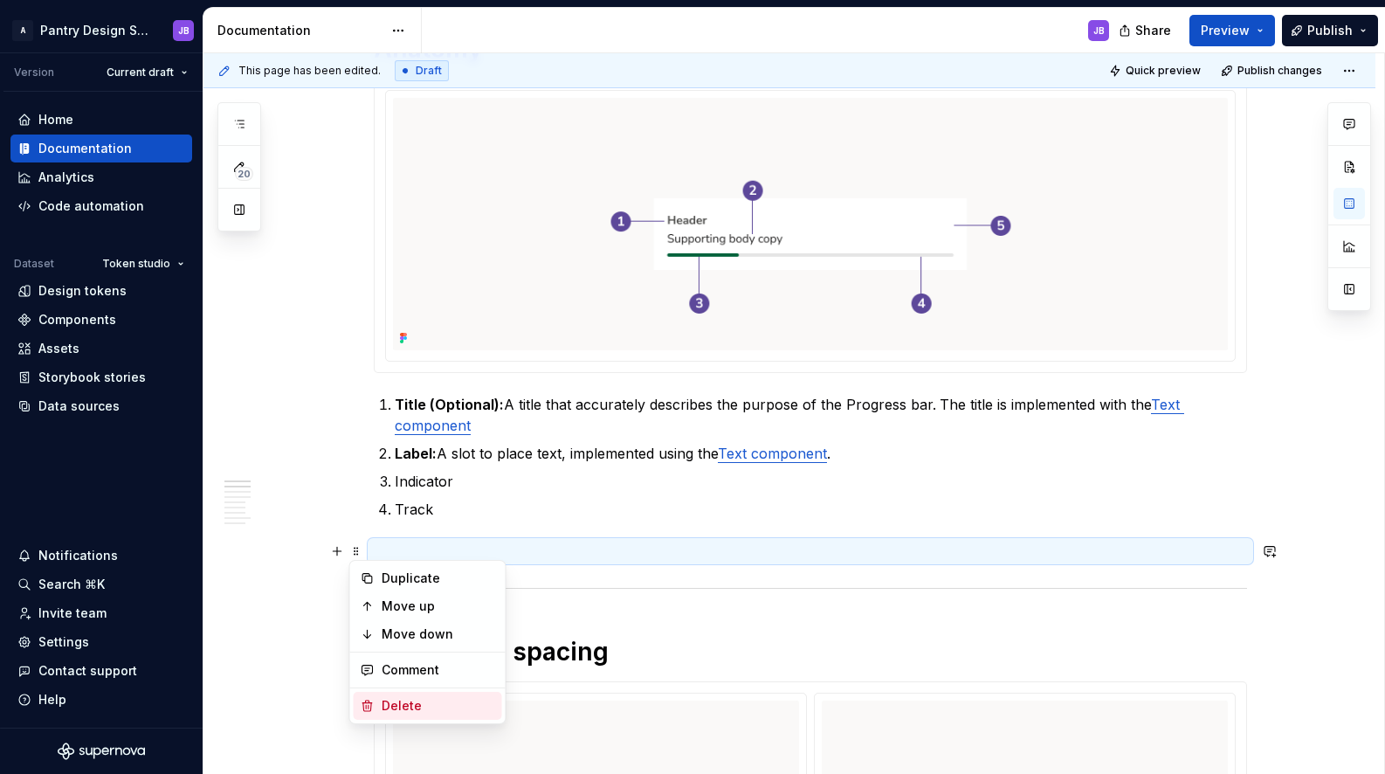
click at [435, 702] on div "Delete" at bounding box center [439, 705] width 114 height 17
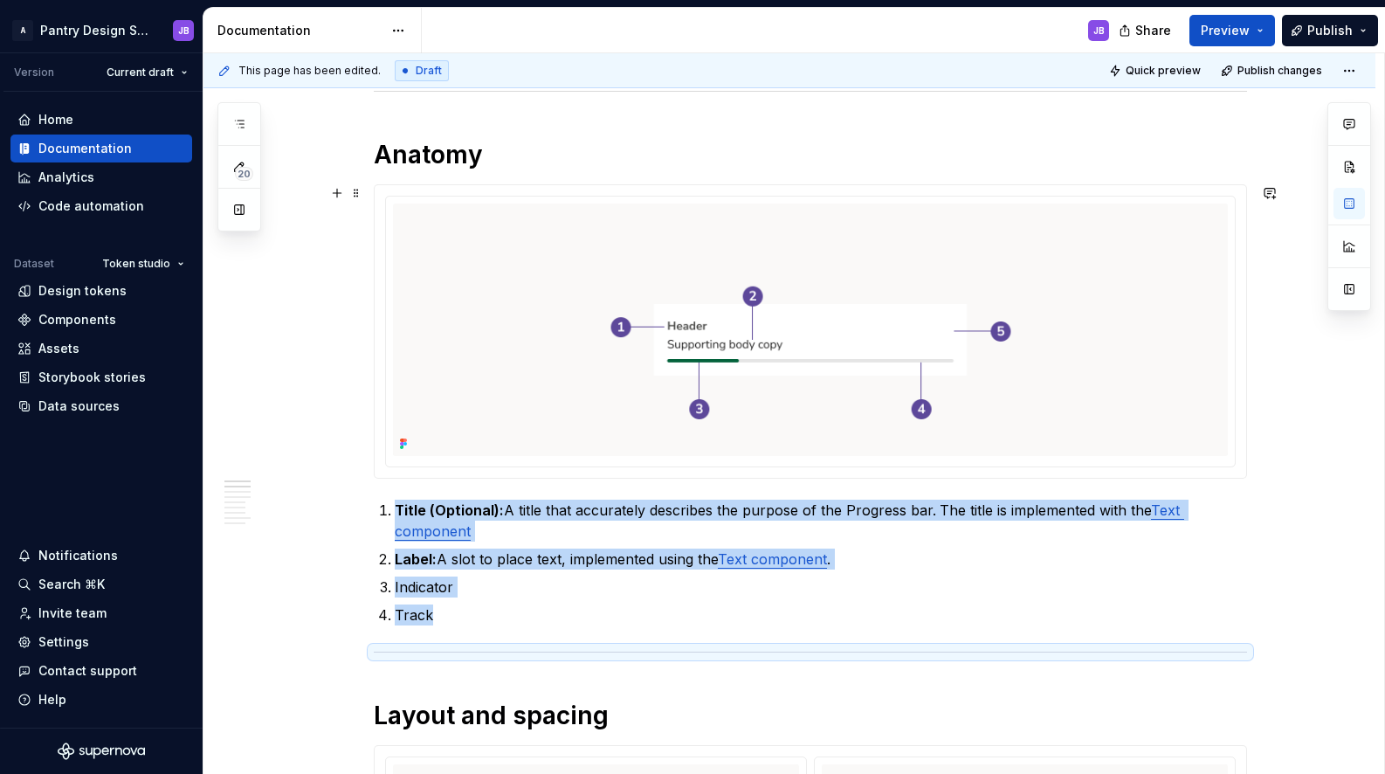
scroll to position [736, 0]
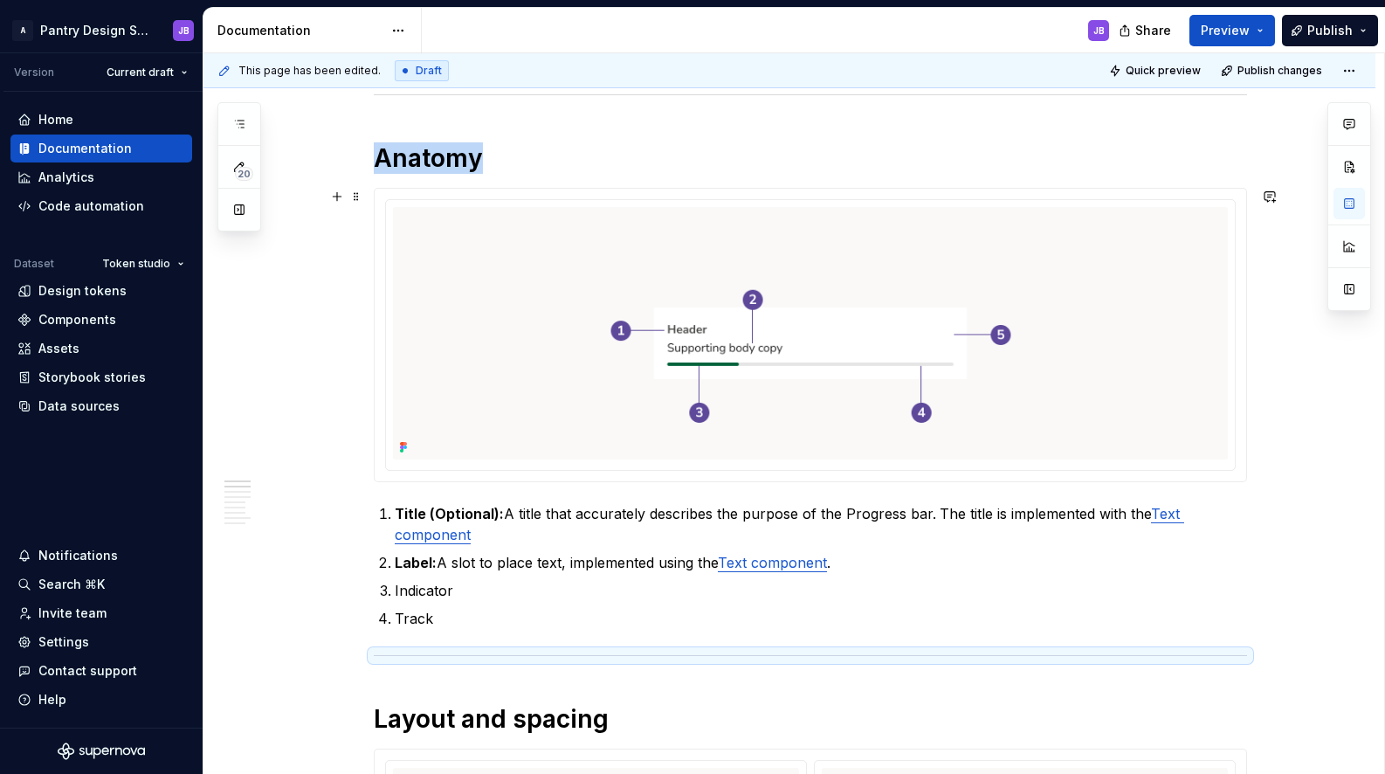
click at [386, 212] on div "To enrich screen reader interactions, please activate Accessibility in Grammarl…" at bounding box center [810, 335] width 849 height 270
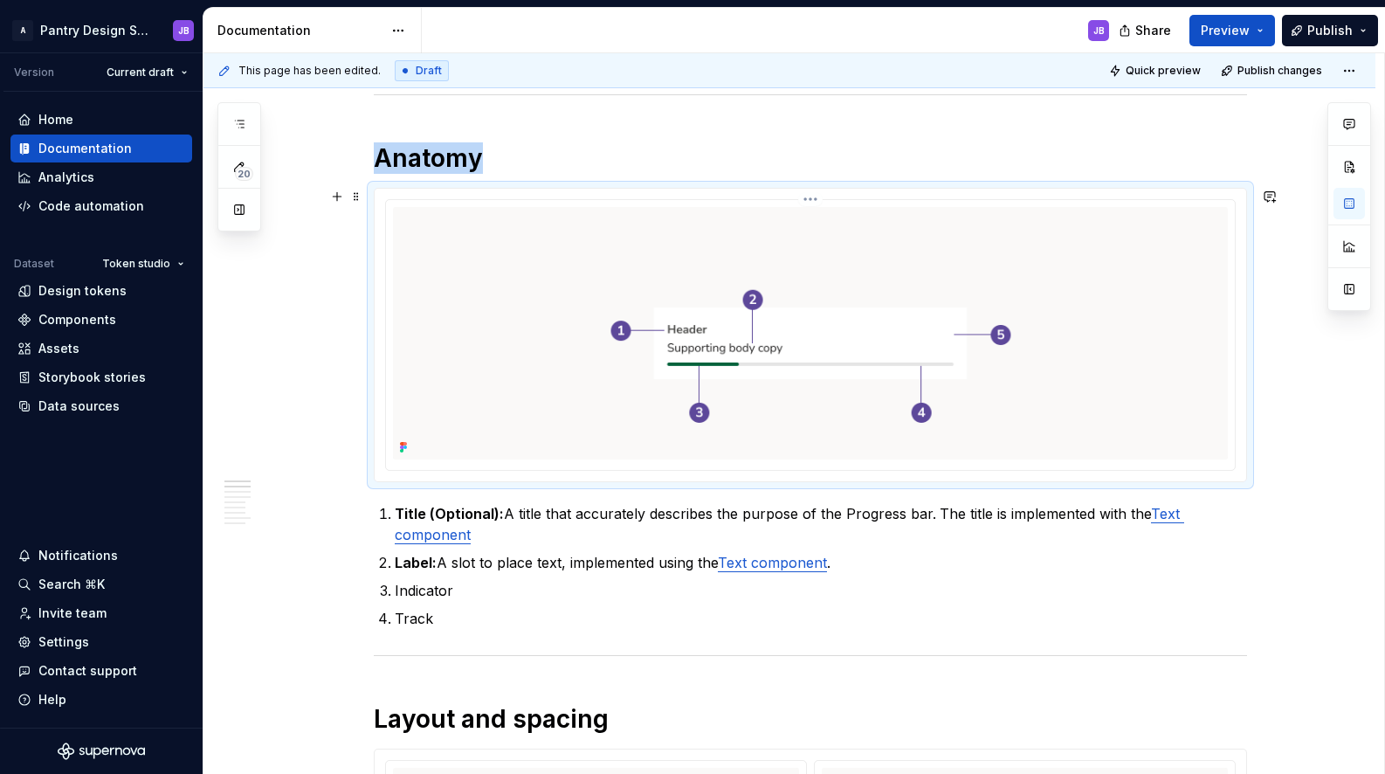
click at [430, 234] on img "To enrich screen reader interactions, please activate Accessibility in Grammarl…" at bounding box center [810, 333] width 835 height 252
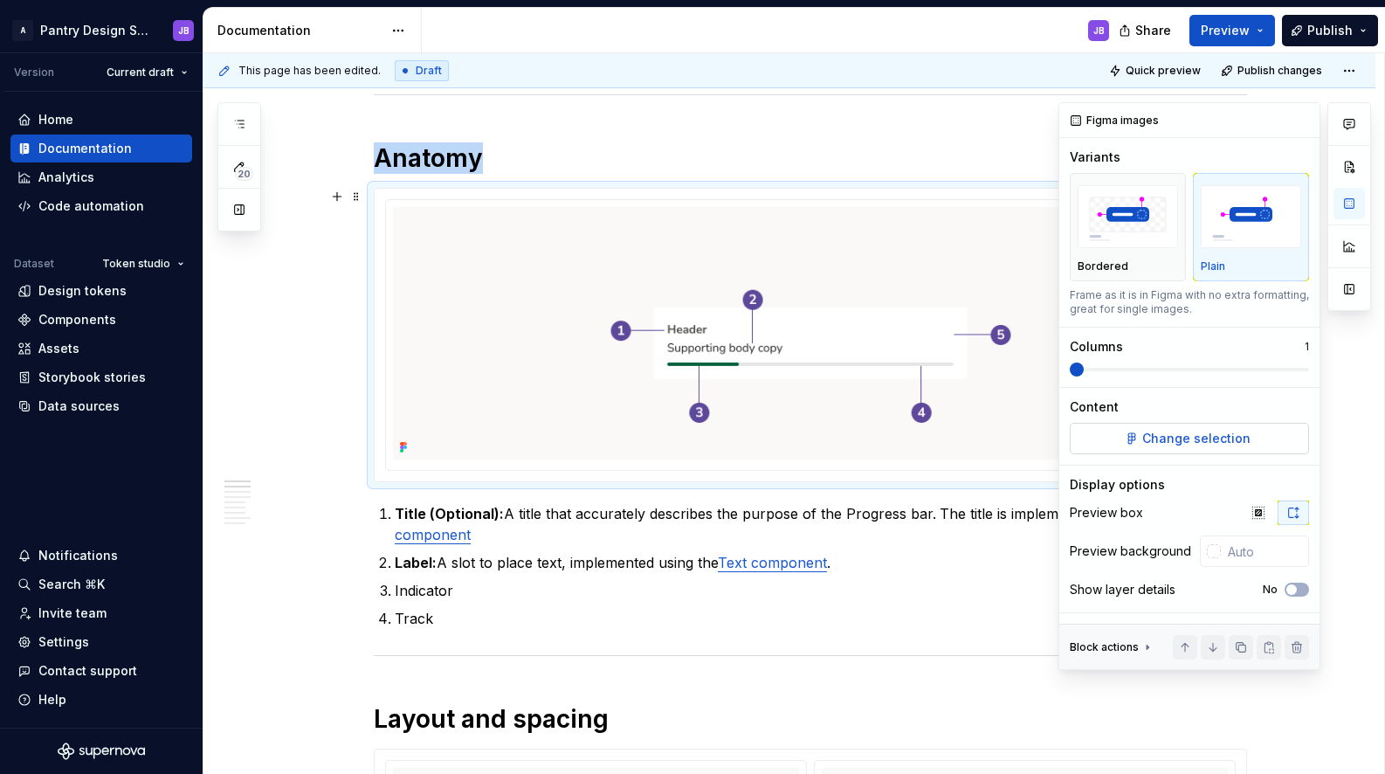
click at [1170, 442] on span "Change selection" at bounding box center [1196, 438] width 108 height 17
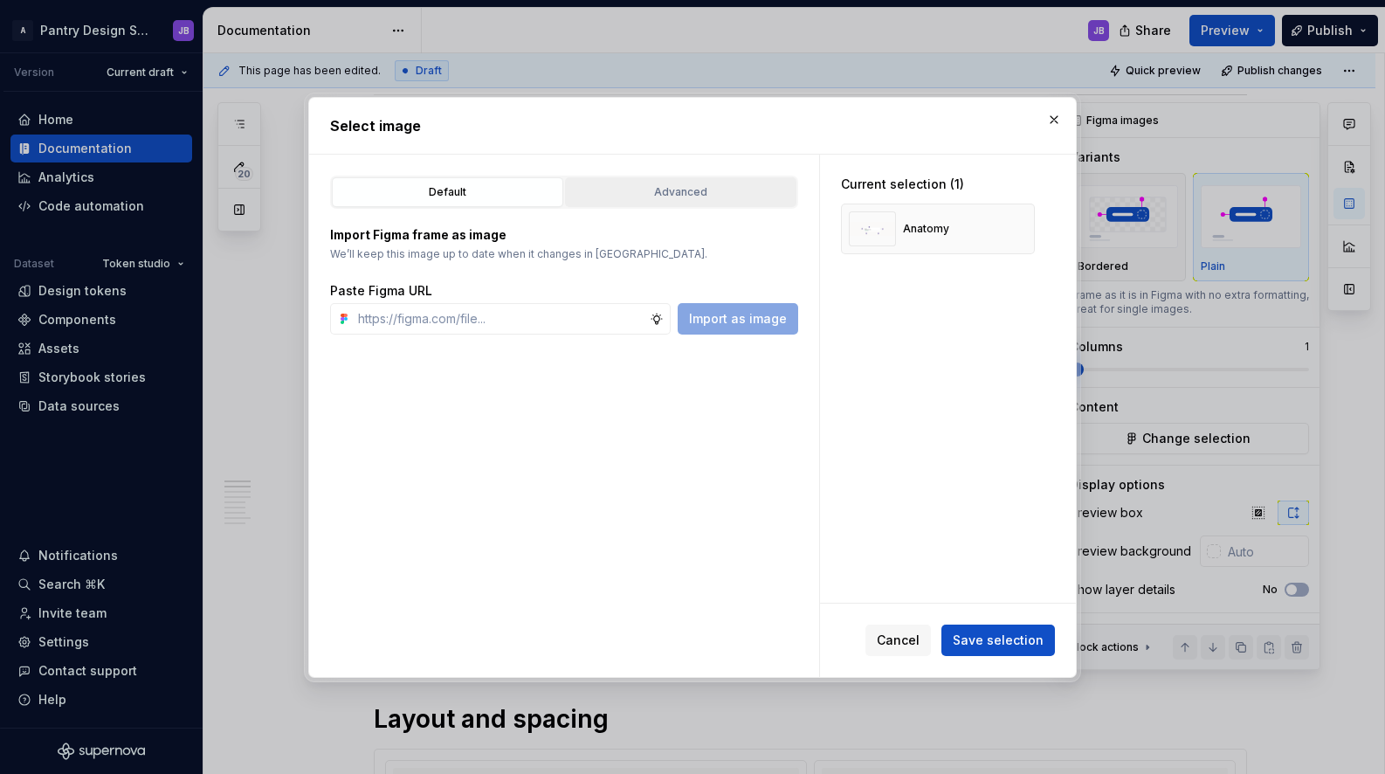
click at [660, 188] on div "Advanced" at bounding box center [680, 191] width 219 height 17
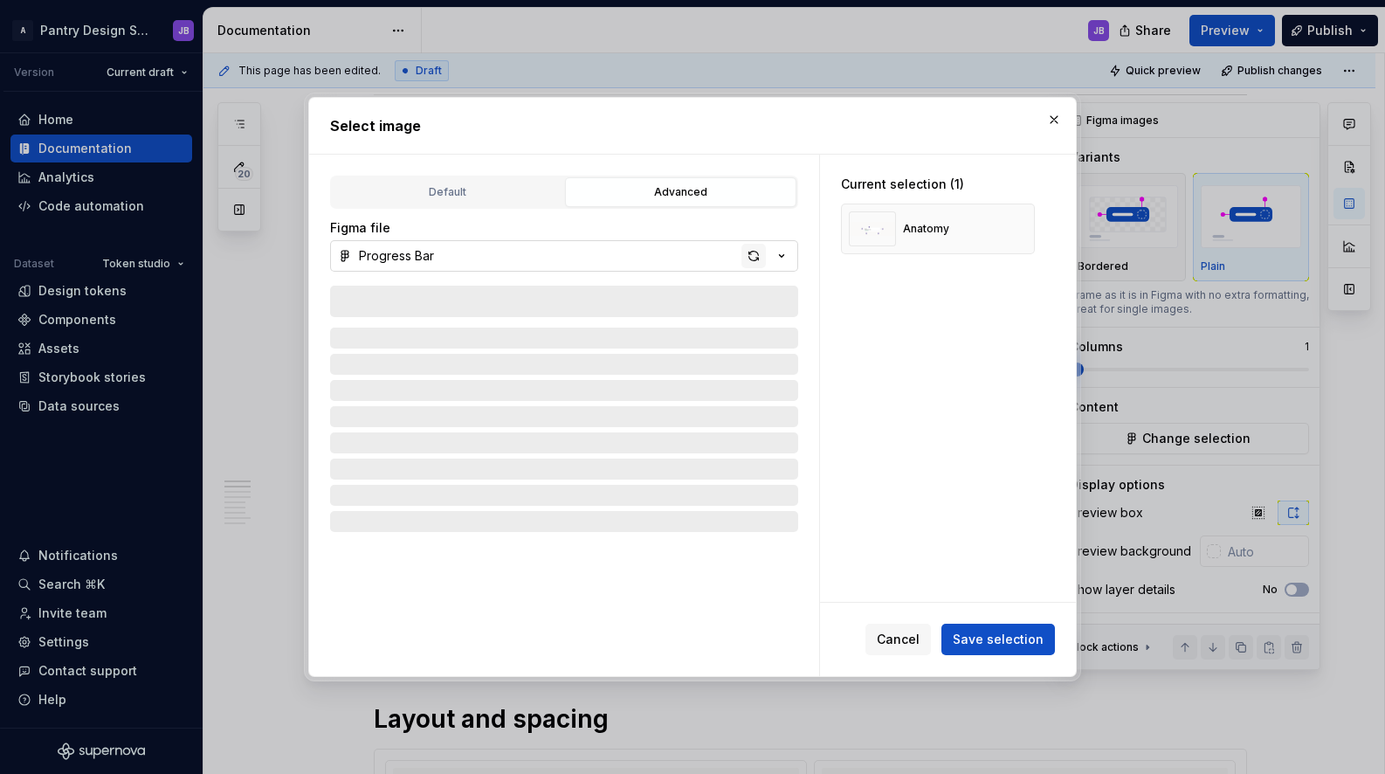
click at [754, 254] on div "button" at bounding box center [754, 256] width 24 height 24
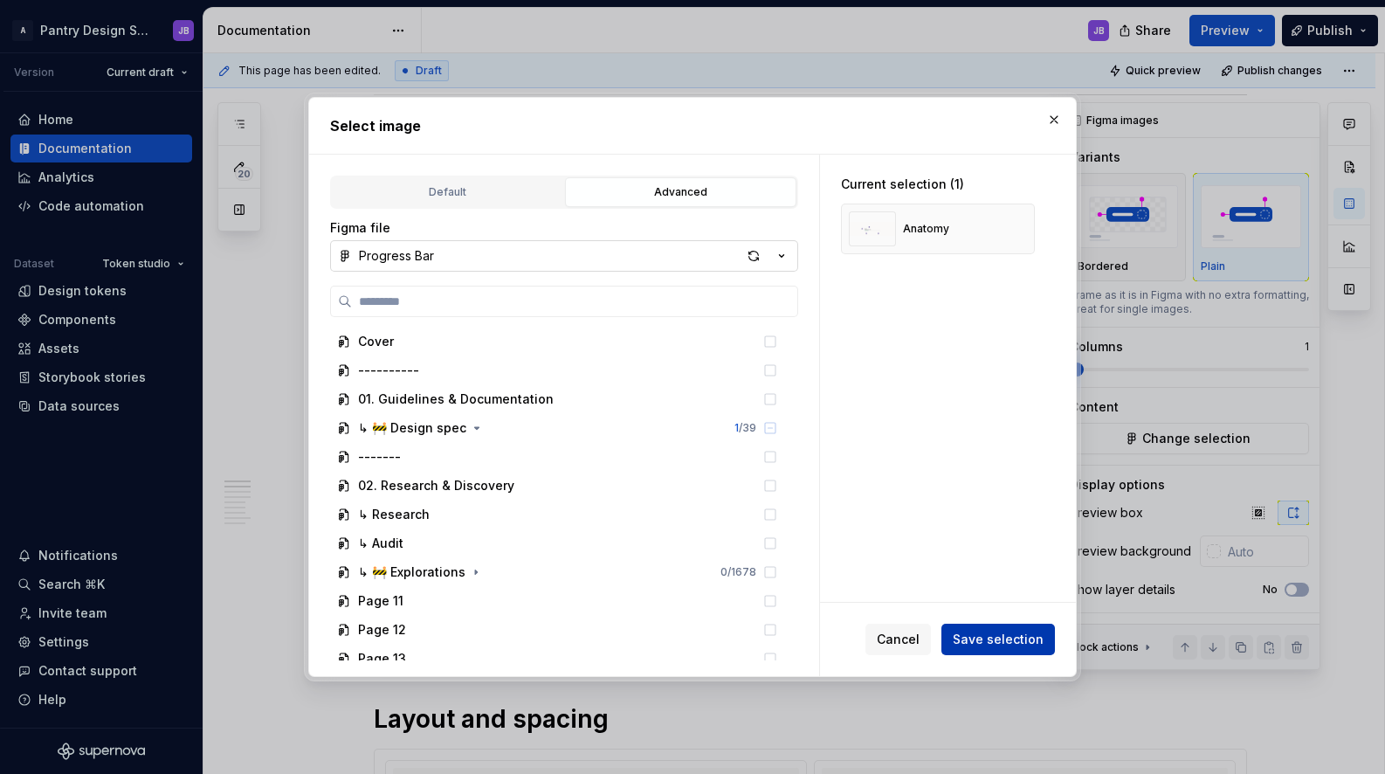
click at [1012, 640] on span "Save selection" at bounding box center [998, 639] width 91 height 17
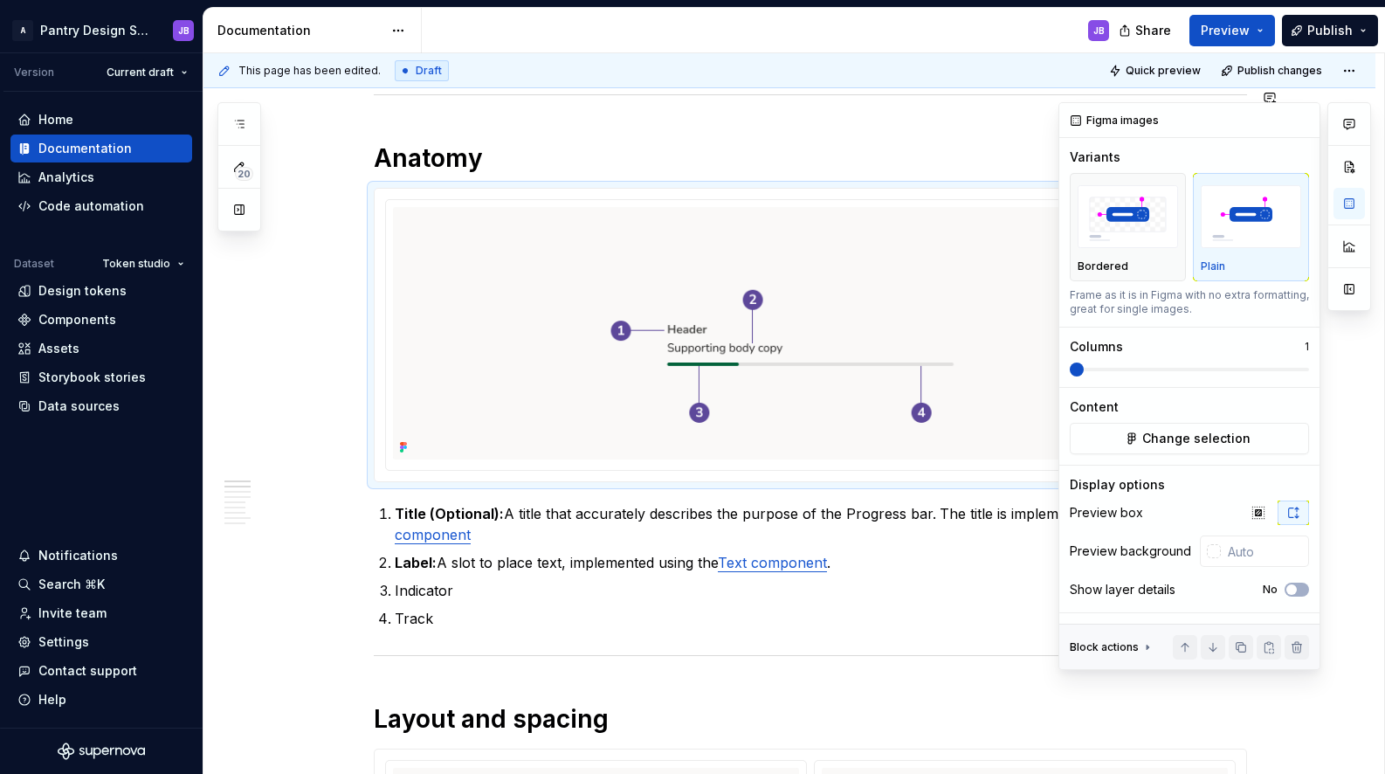
type textarea "*"
